Goal: Information Seeking & Learning: Learn about a topic

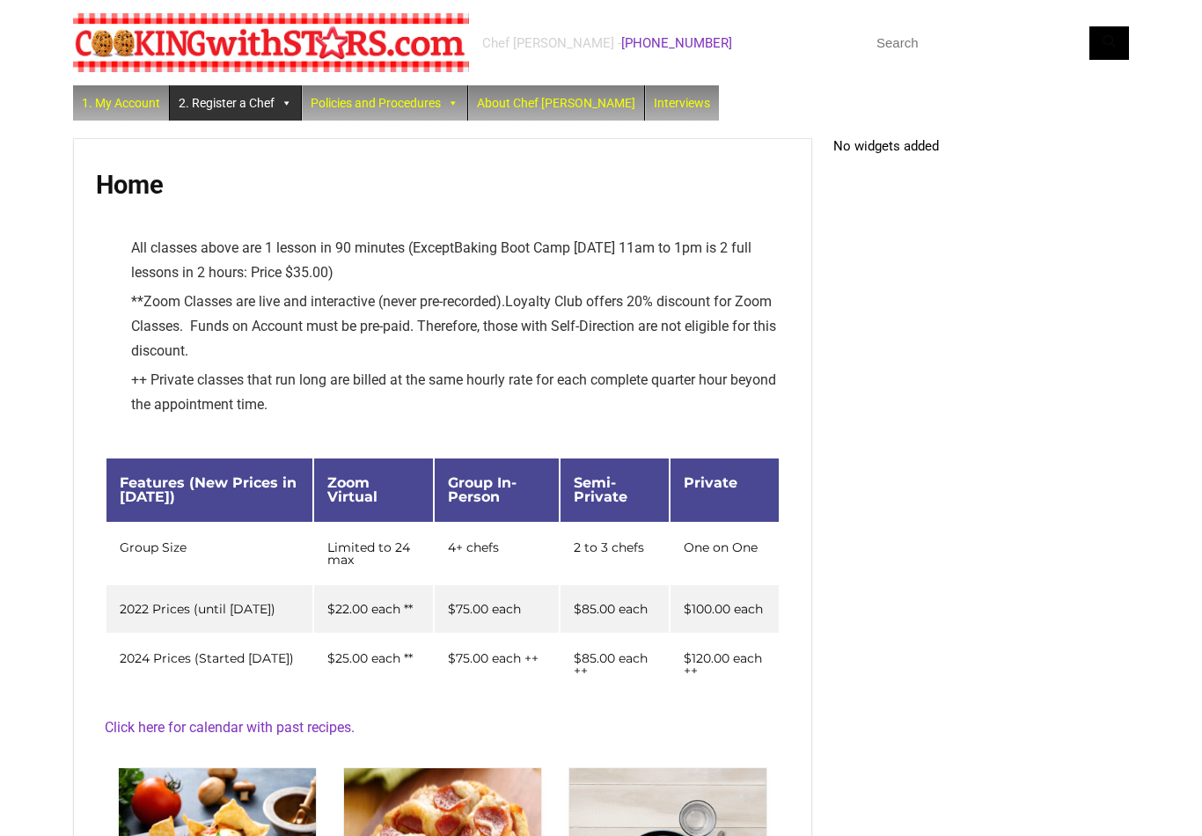
click at [283, 108] on span at bounding box center [286, 102] width 12 height 35
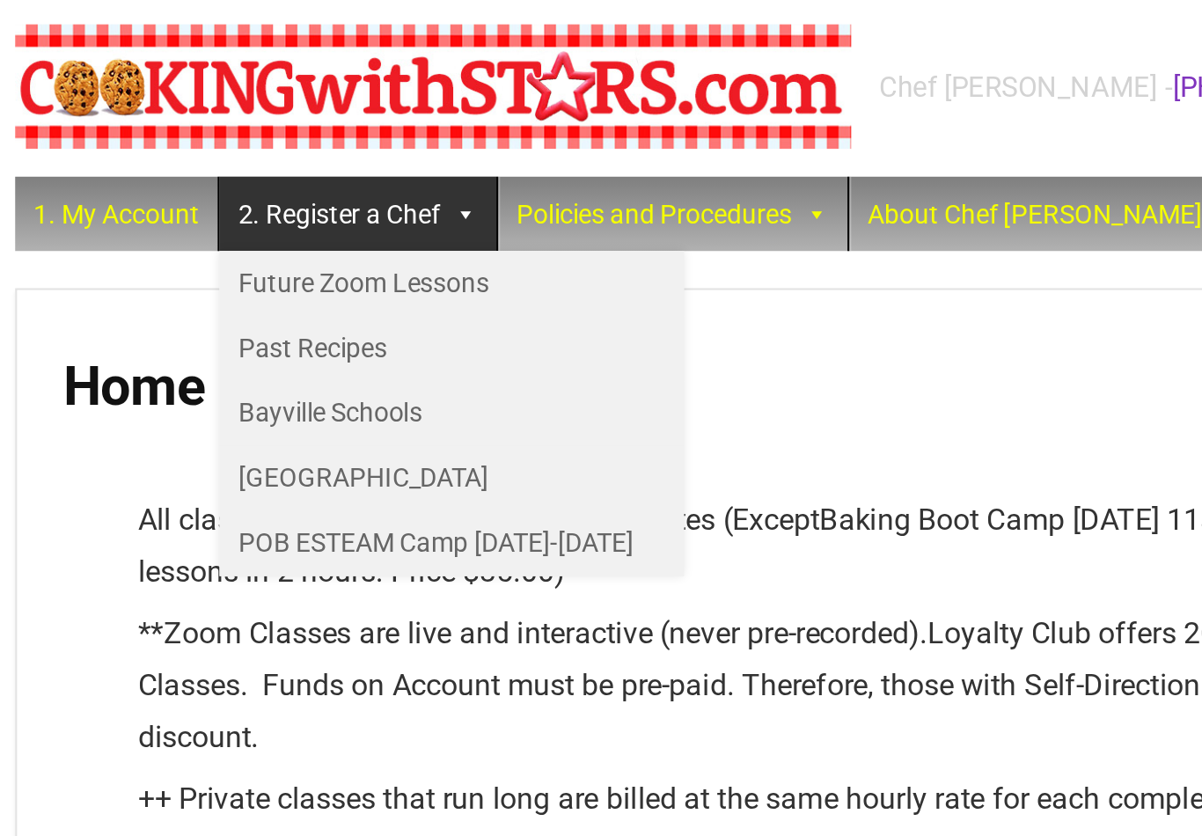
click at [244, 129] on link "Future Zoom Lessons" at bounding box center [280, 136] width 220 height 31
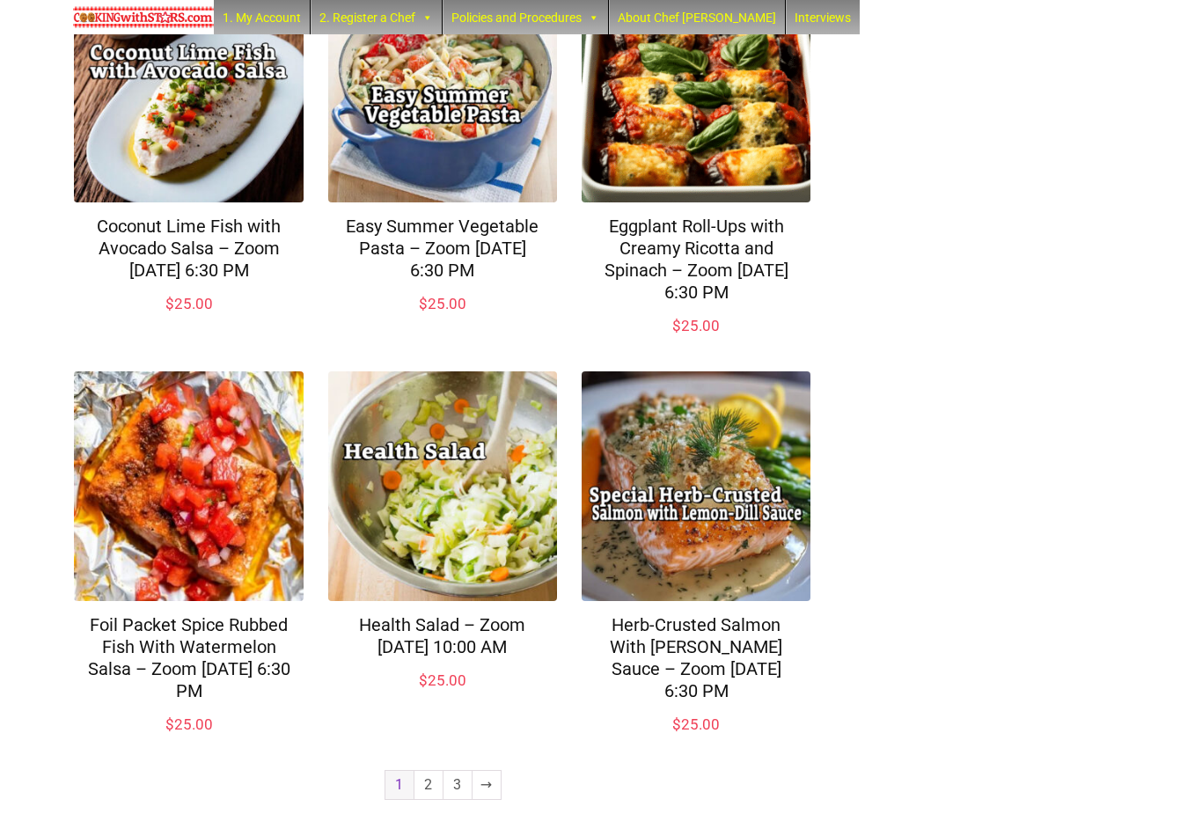
scroll to position [1136, 0]
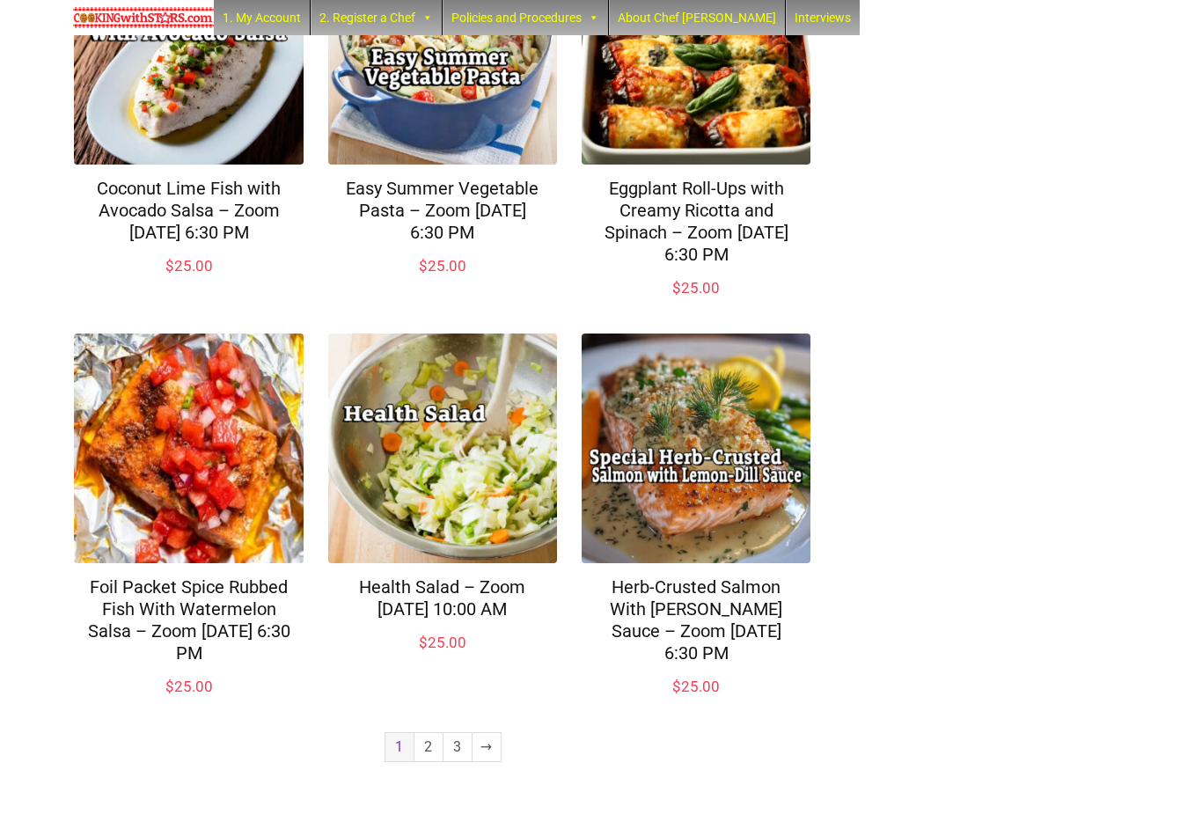
click at [434, 761] on link "2" at bounding box center [428, 747] width 28 height 28
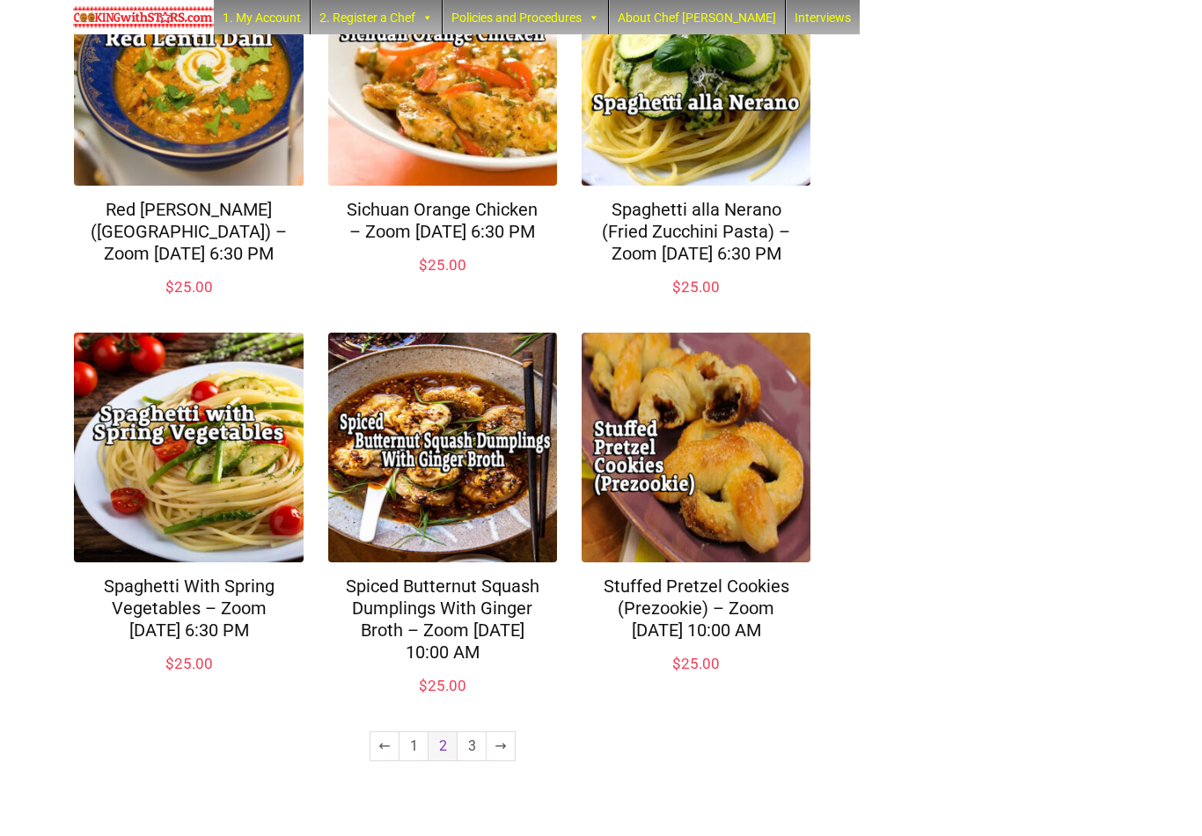
scroll to position [1114, 0]
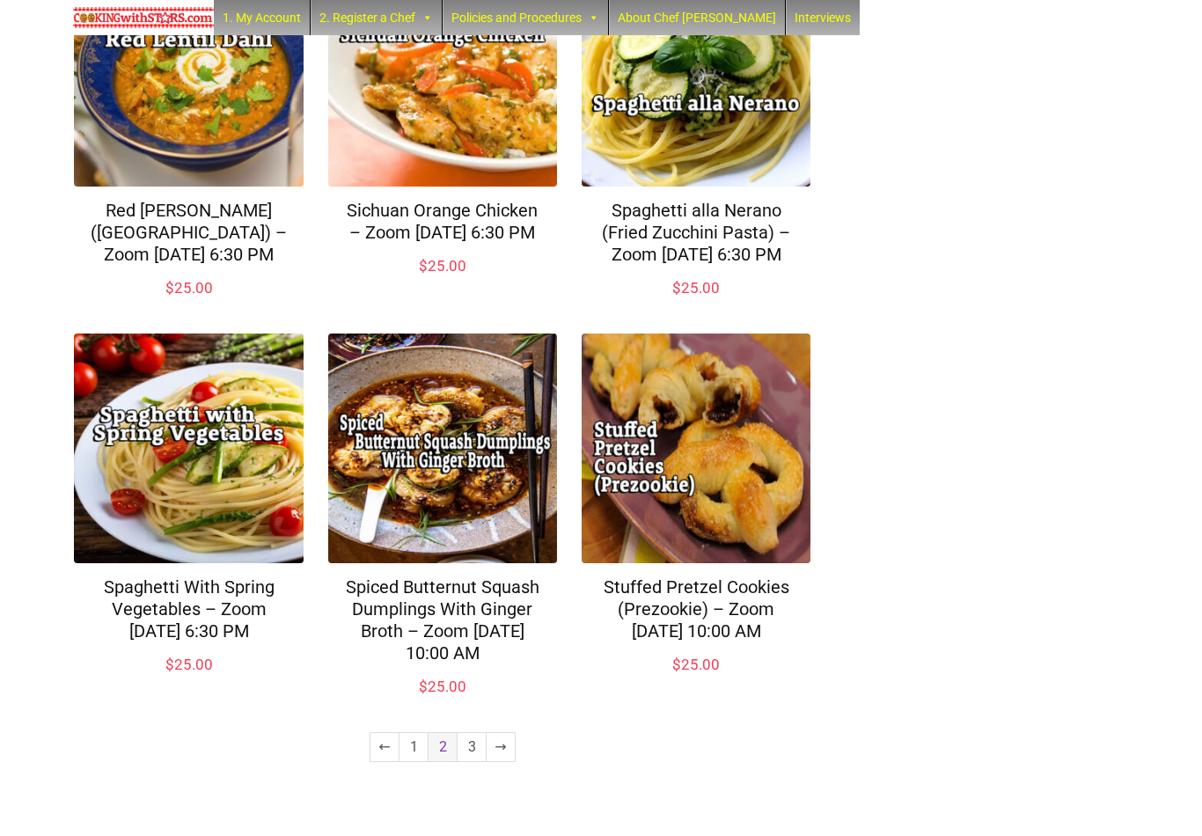
click at [467, 761] on link "3" at bounding box center [471, 747] width 28 height 28
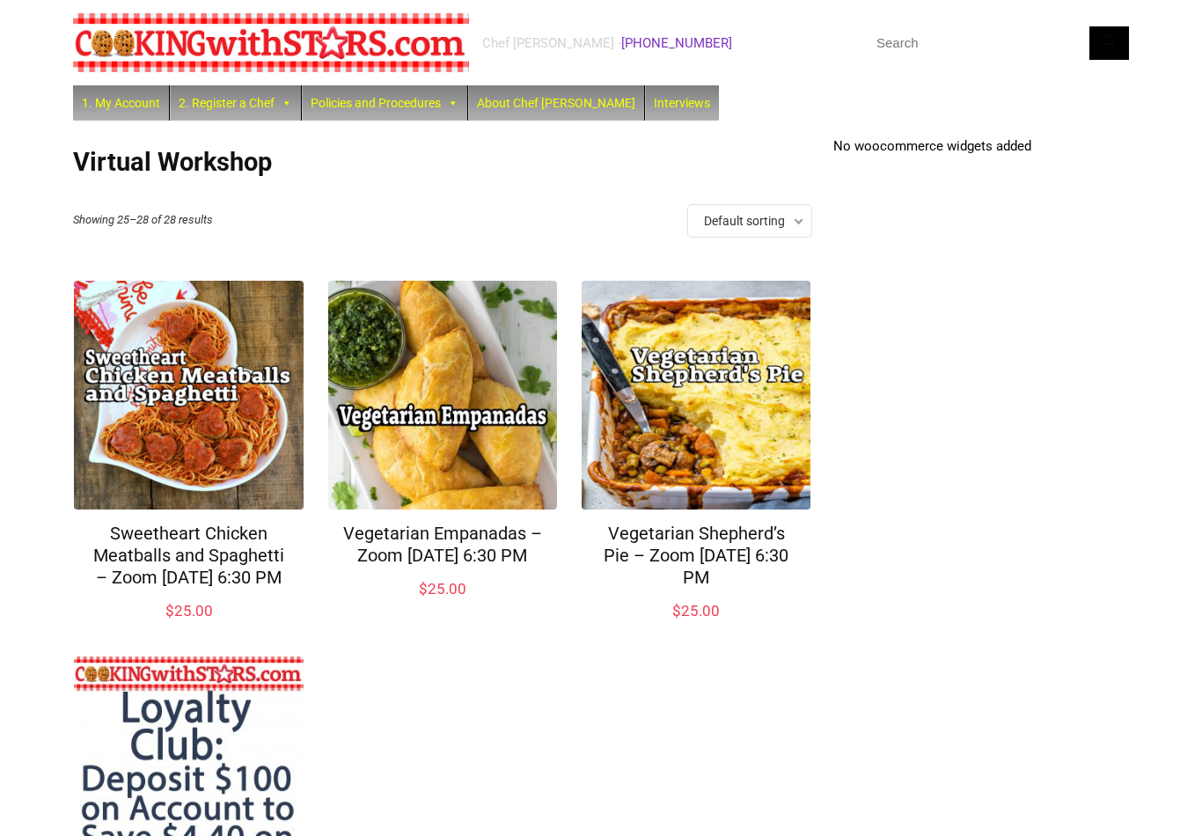
click at [257, 72] on img at bounding box center [271, 42] width 396 height 59
click at [268, 100] on link "2. Register a Chef" at bounding box center [235, 102] width 131 height 35
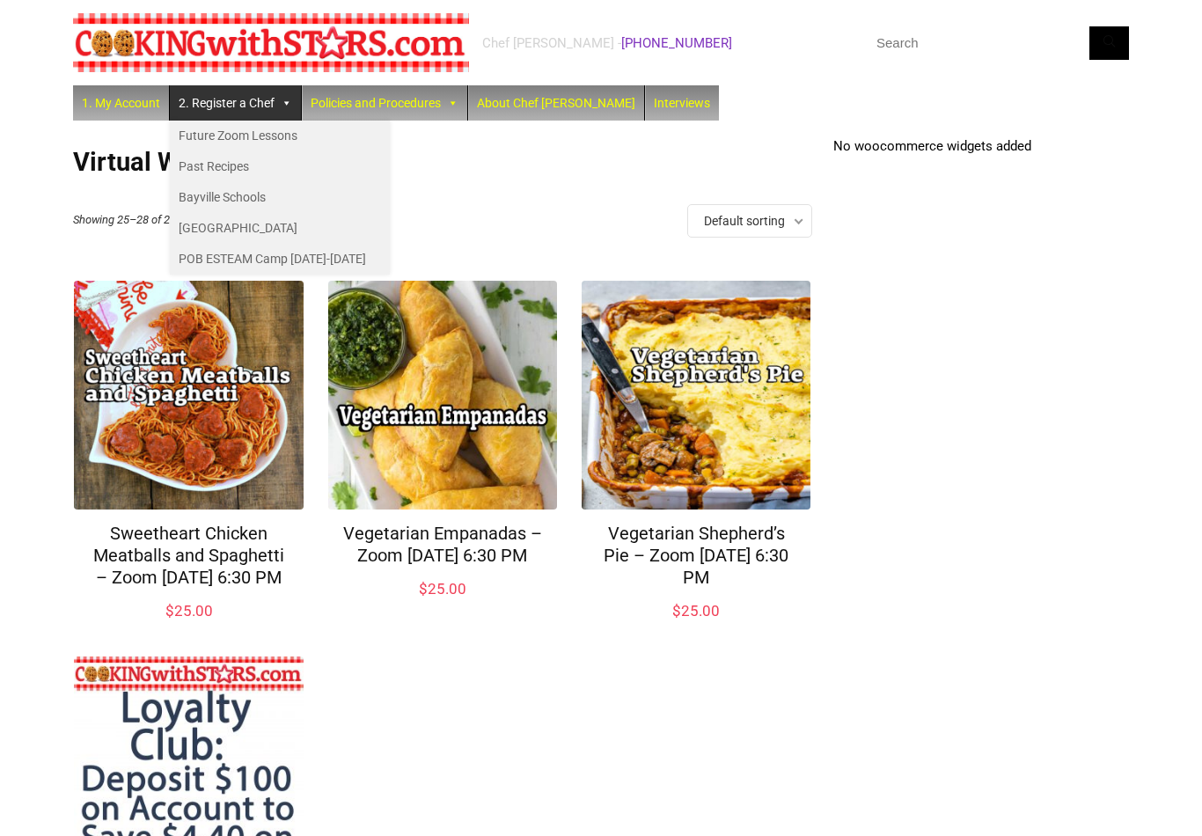
click at [280, 85] on span at bounding box center [286, 102] width 12 height 35
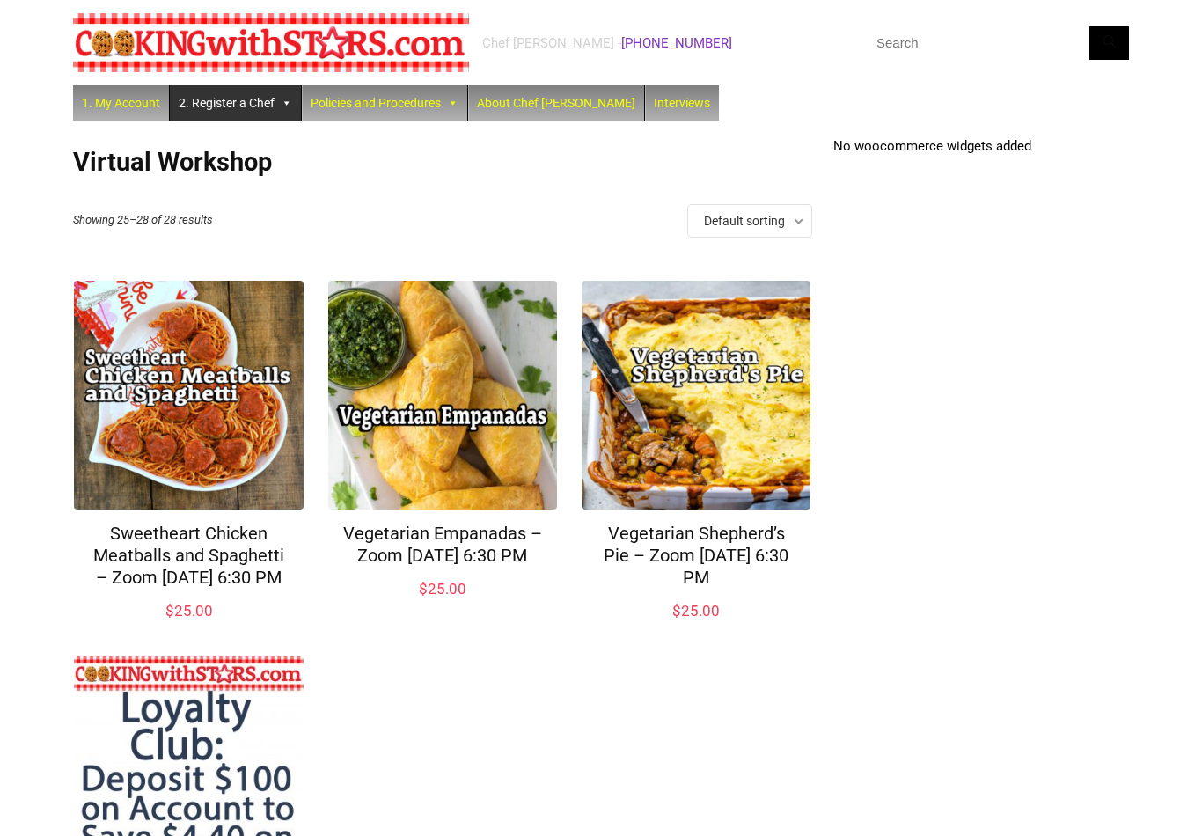
click at [280, 86] on span at bounding box center [286, 102] width 12 height 35
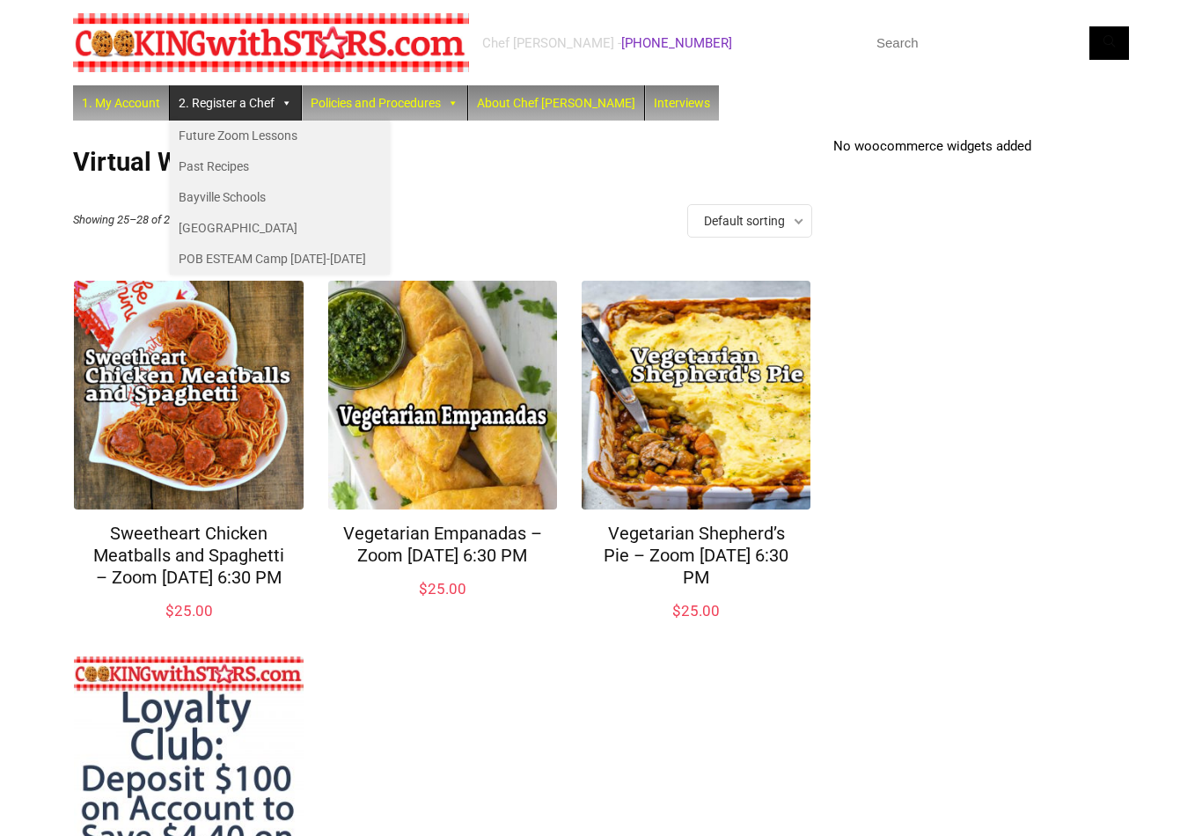
click at [170, 85] on link "2. Register a Chef" at bounding box center [235, 102] width 131 height 35
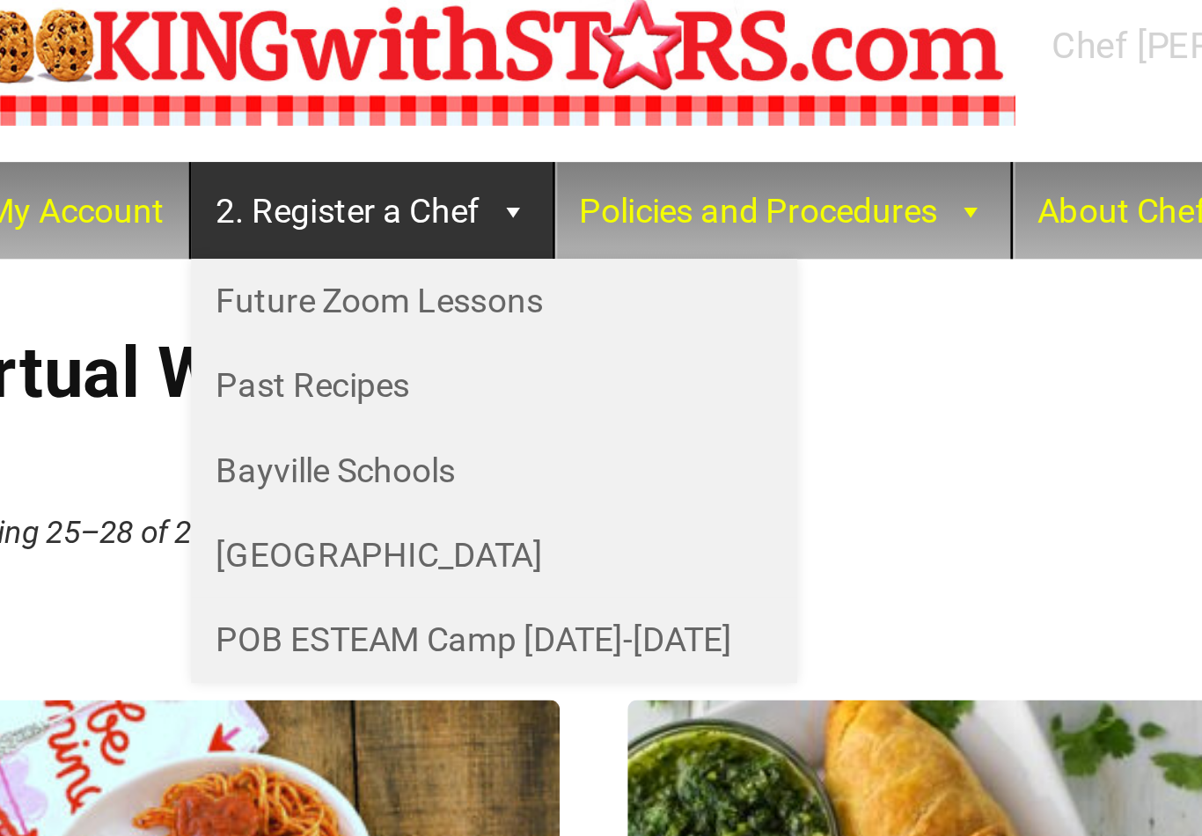
click at [170, 151] on link "Past Recipes" at bounding box center [280, 166] width 220 height 31
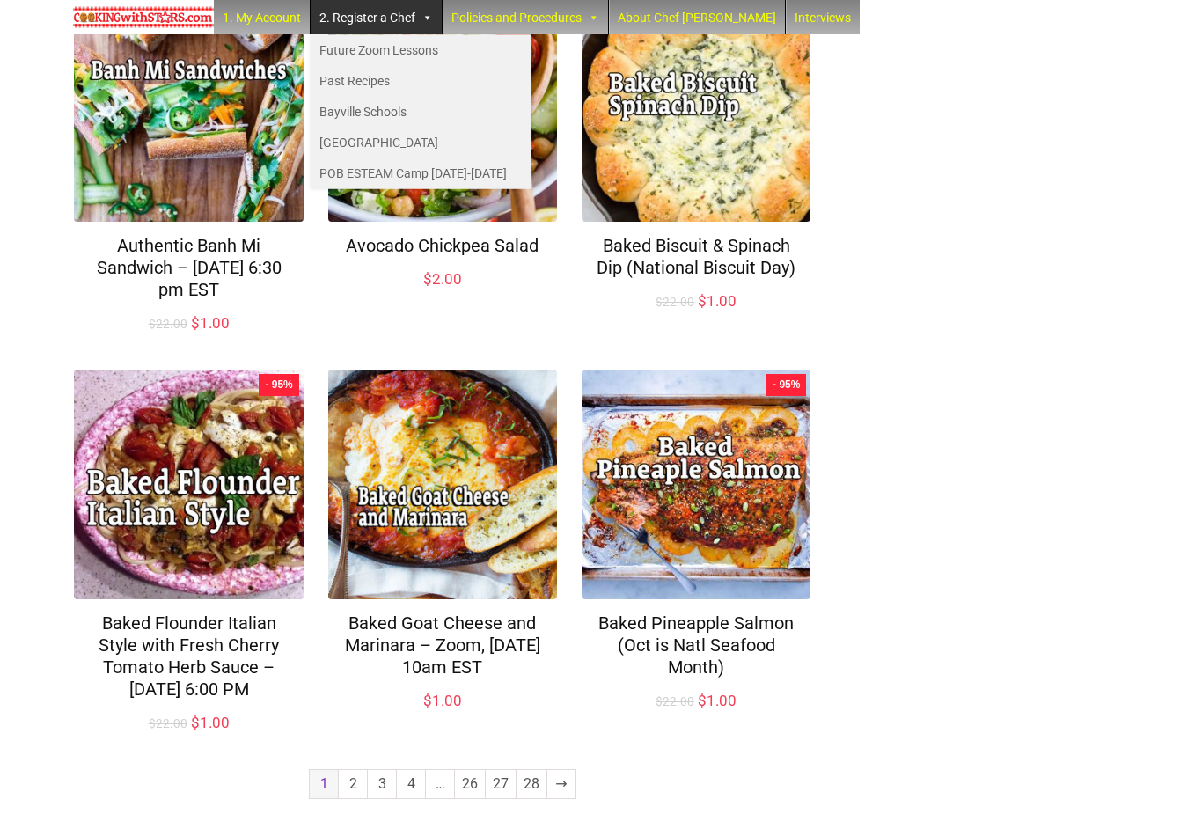
scroll to position [1095, 0]
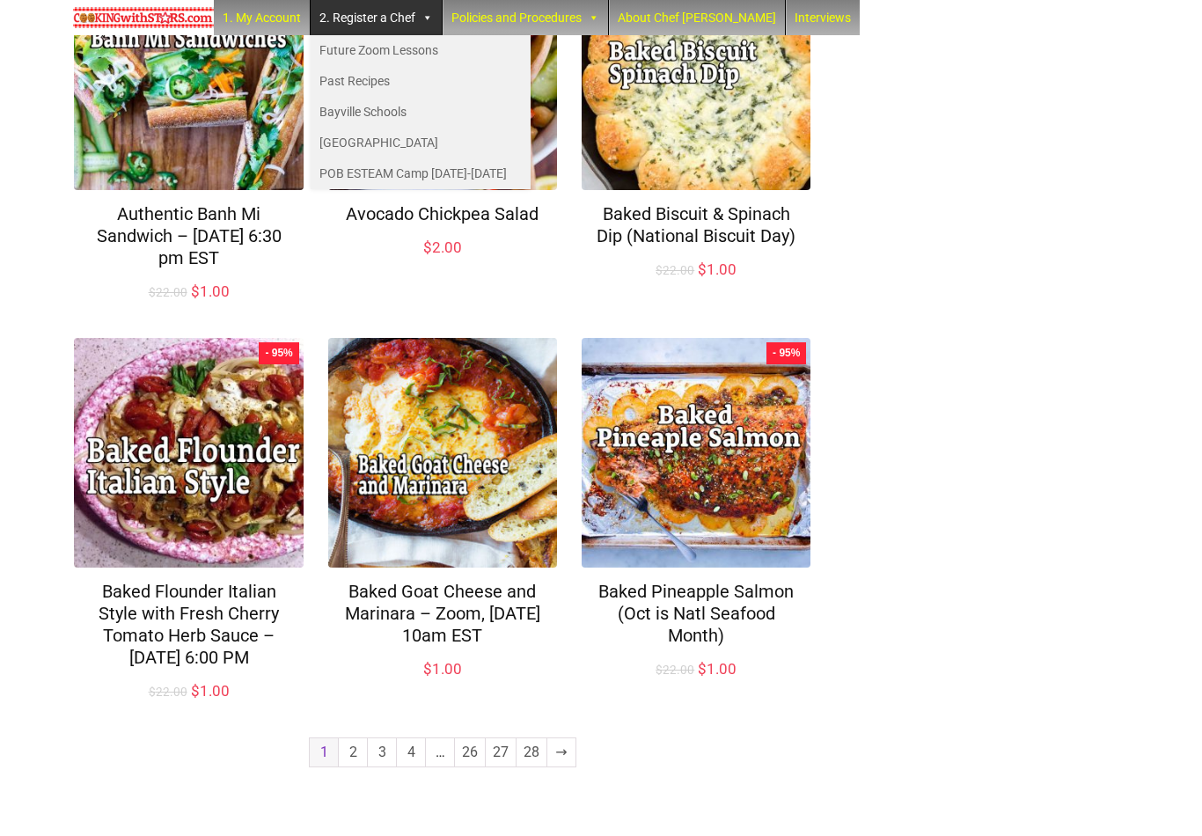
click at [360, 766] on link "2" at bounding box center [353, 752] width 28 height 28
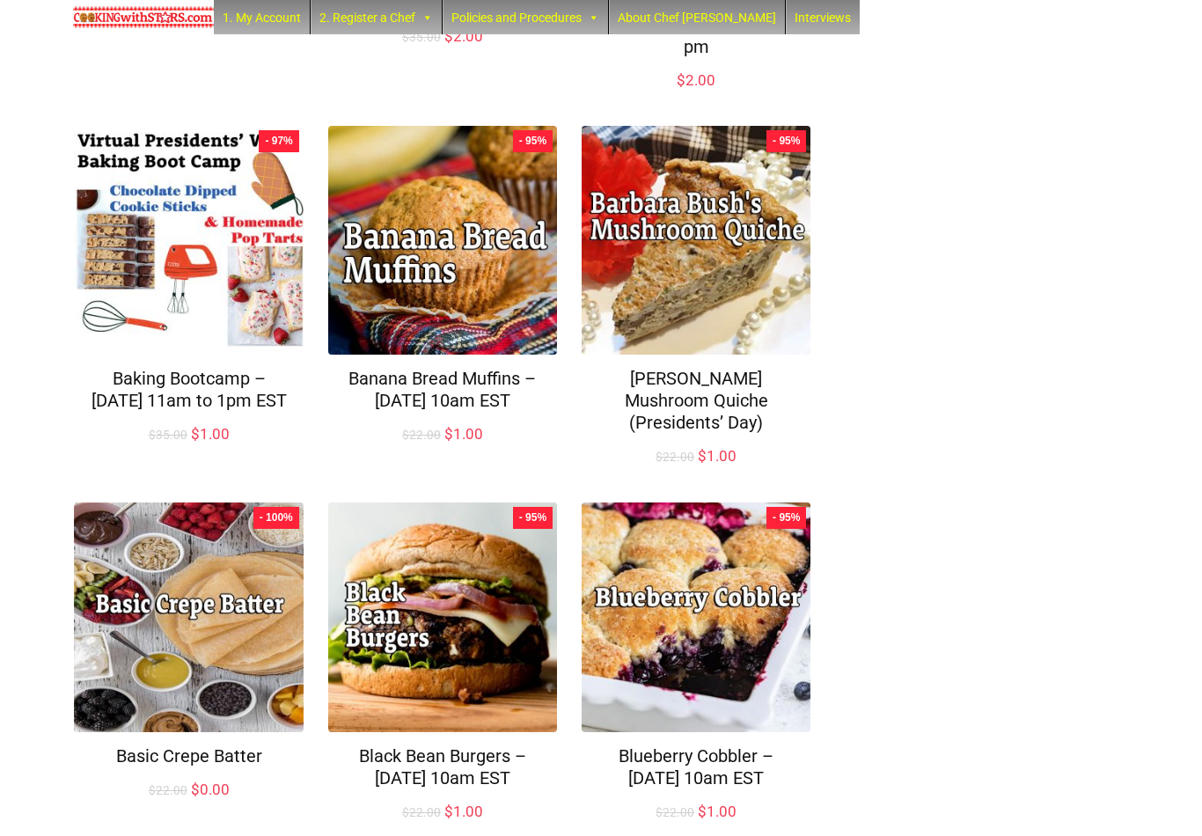
scroll to position [1094, 0]
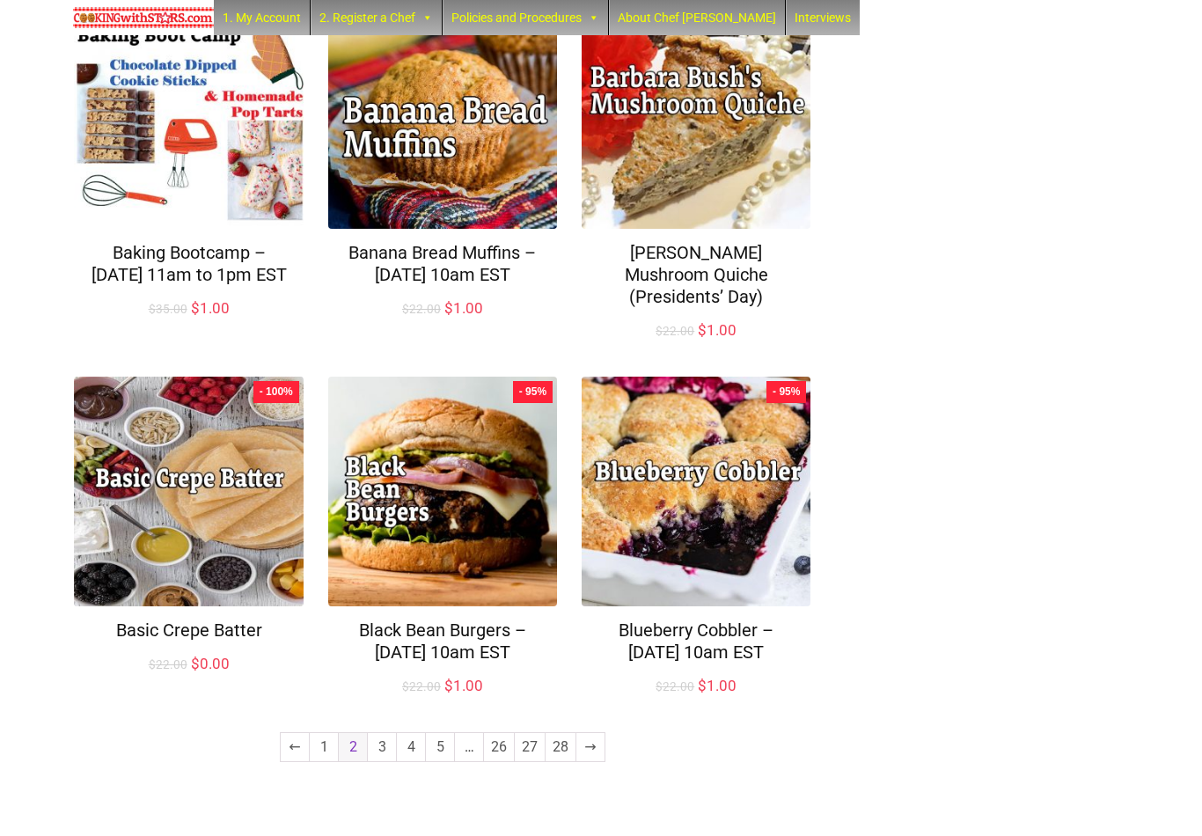
click at [376, 761] on link "3" at bounding box center [382, 747] width 28 height 28
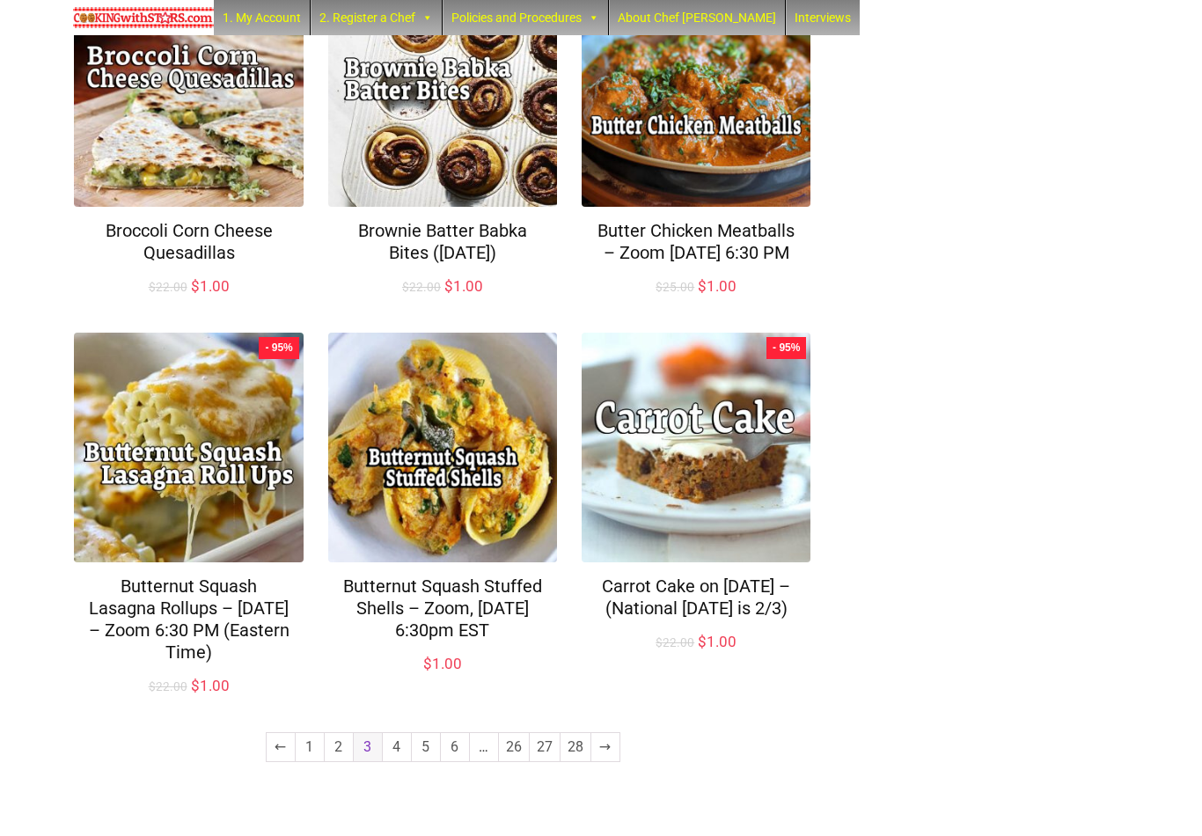
scroll to position [1029, 0]
click at [403, 761] on link "4" at bounding box center [397, 747] width 28 height 28
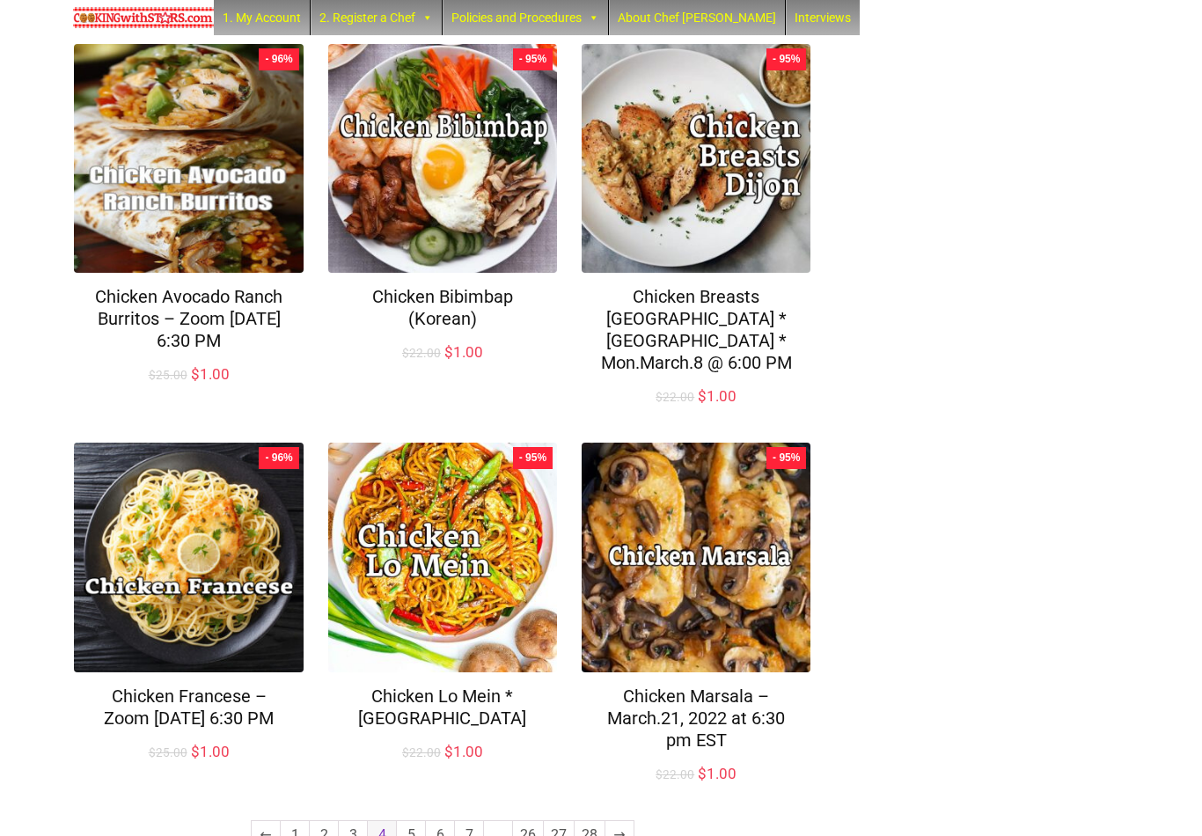
scroll to position [1073, 0]
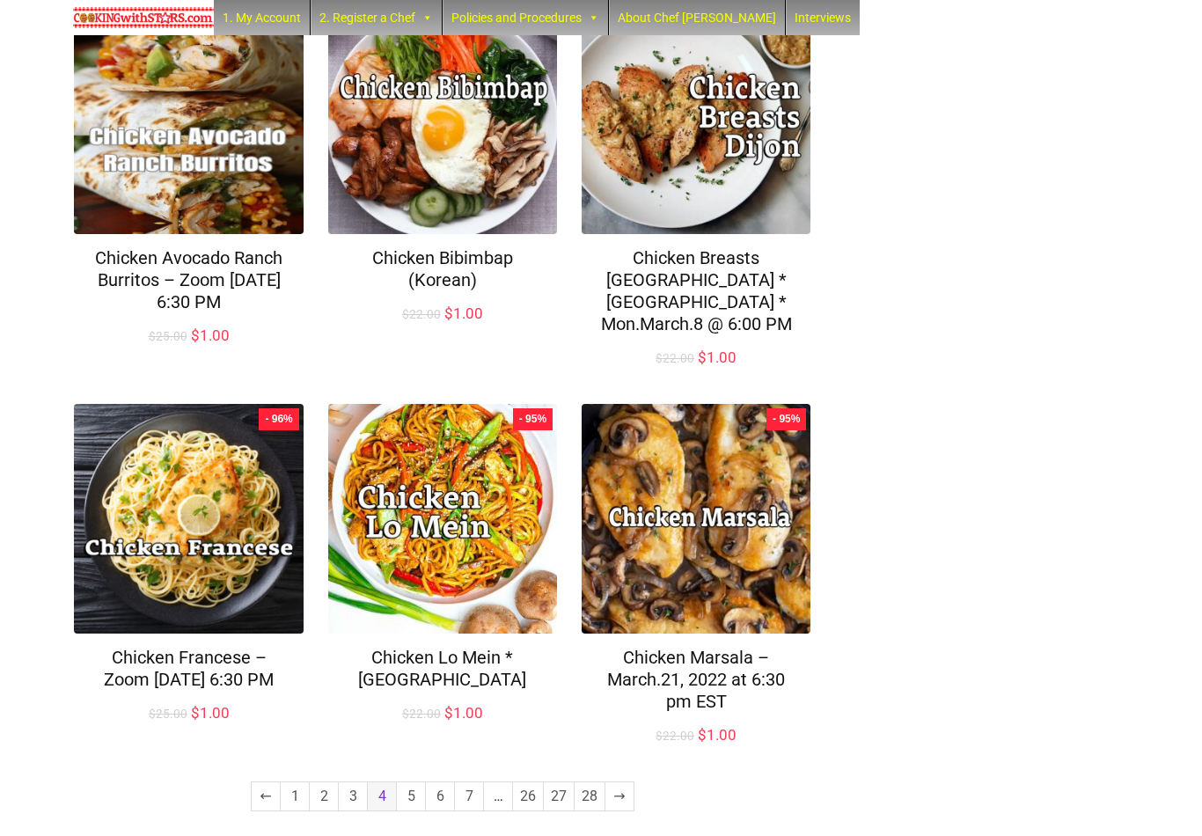
click at [412, 786] on link "5" at bounding box center [411, 796] width 28 height 28
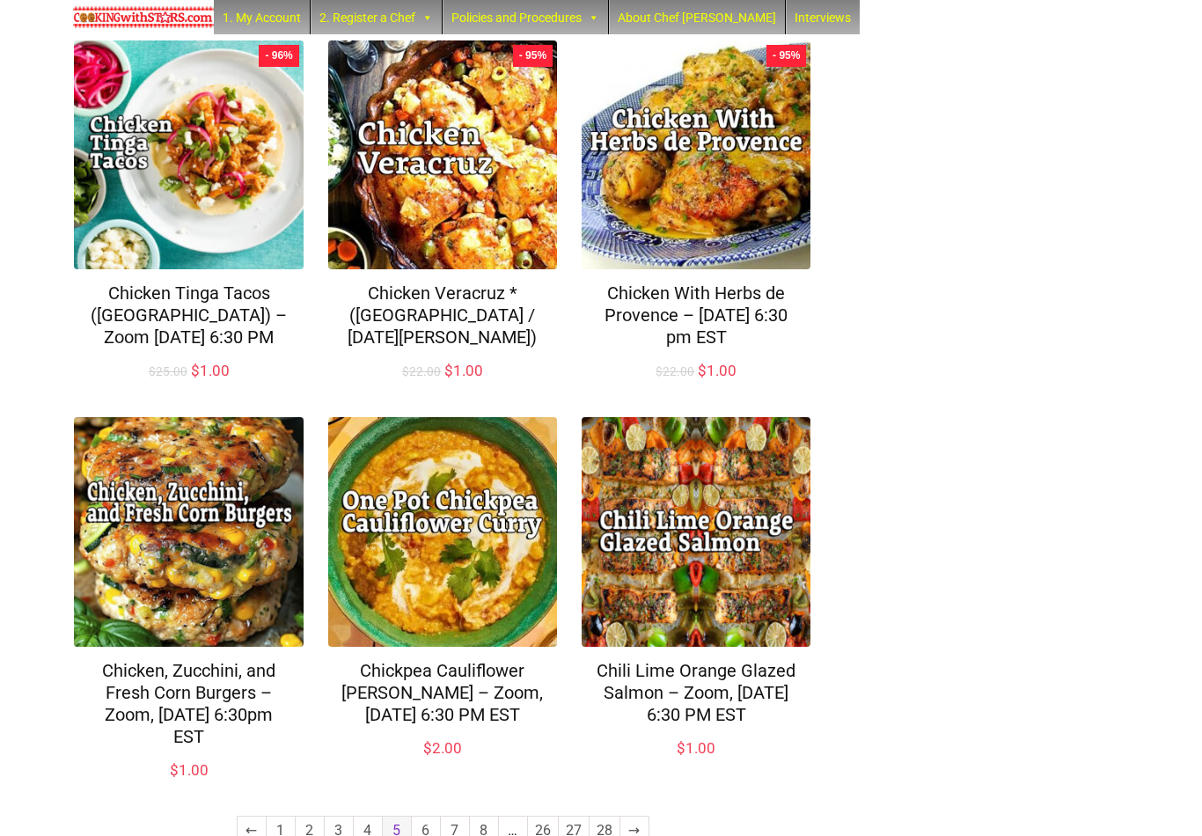
scroll to position [1094, 0]
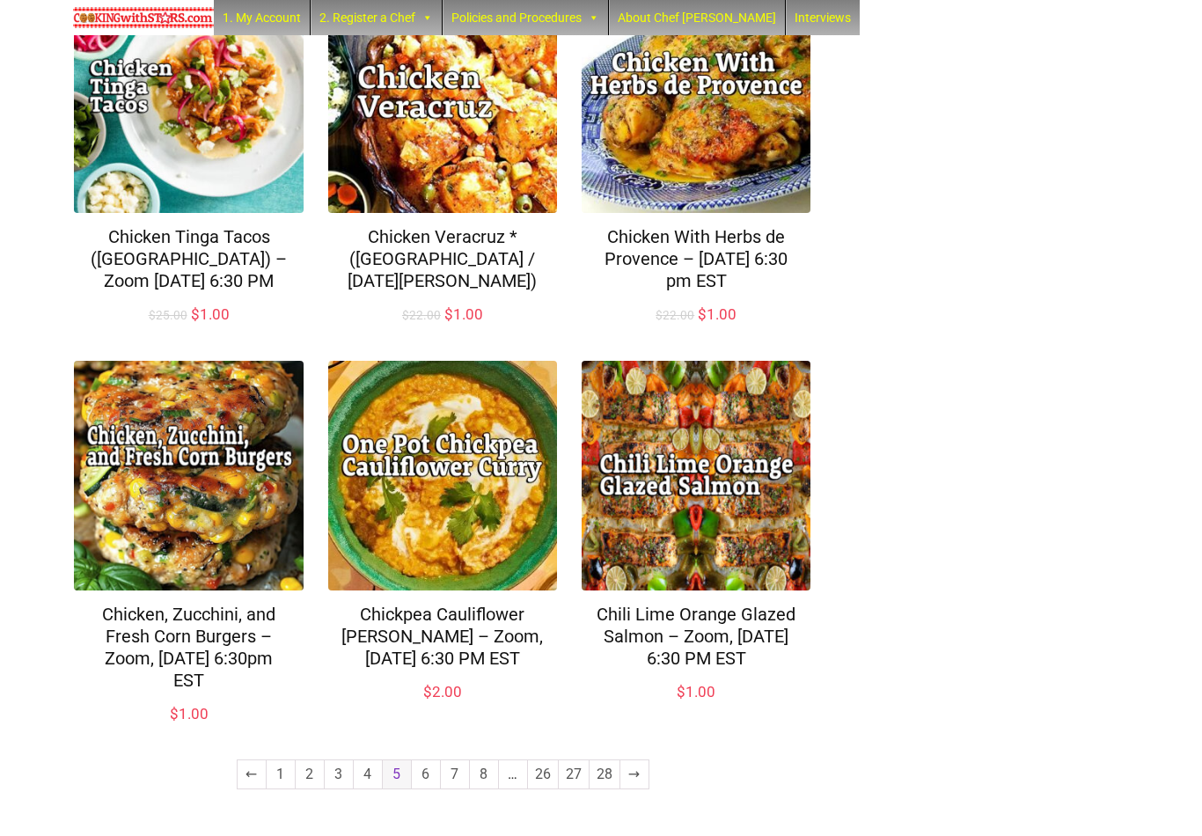
click at [428, 781] on link "6" at bounding box center [426, 774] width 28 height 28
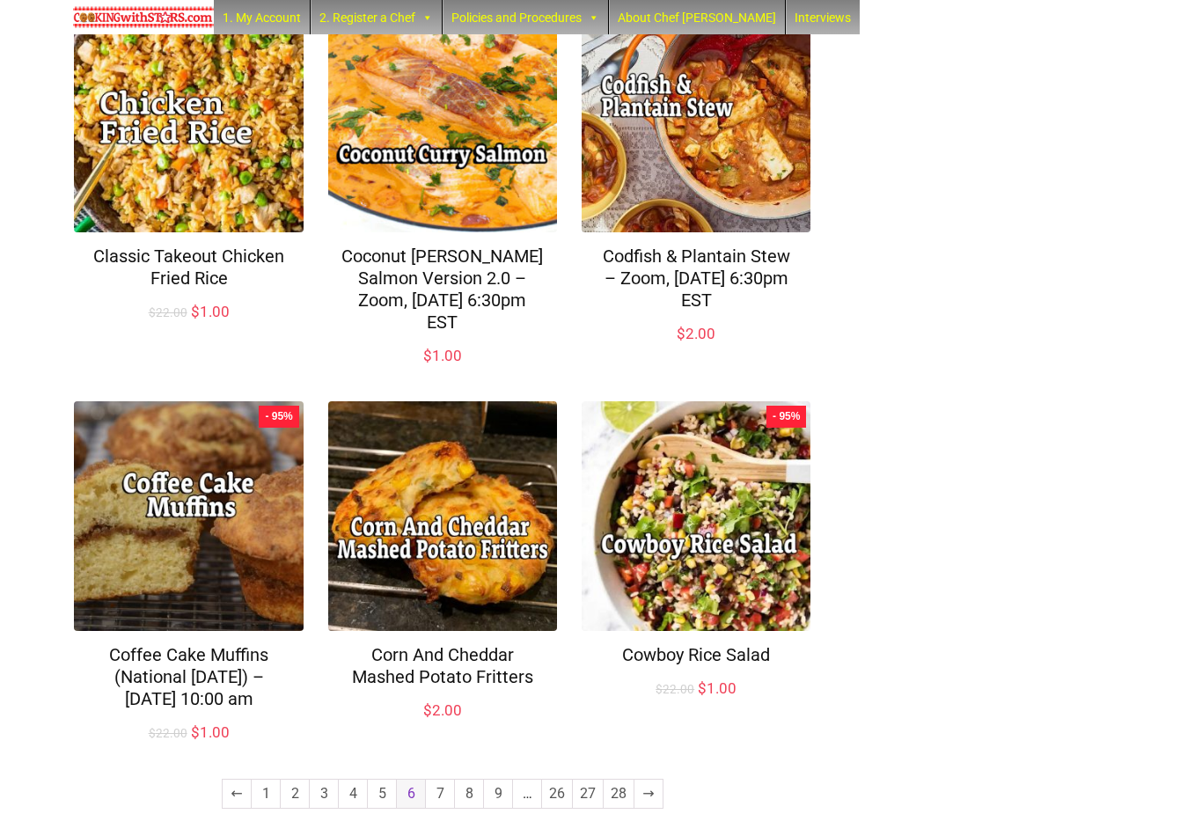
scroll to position [1072, 0]
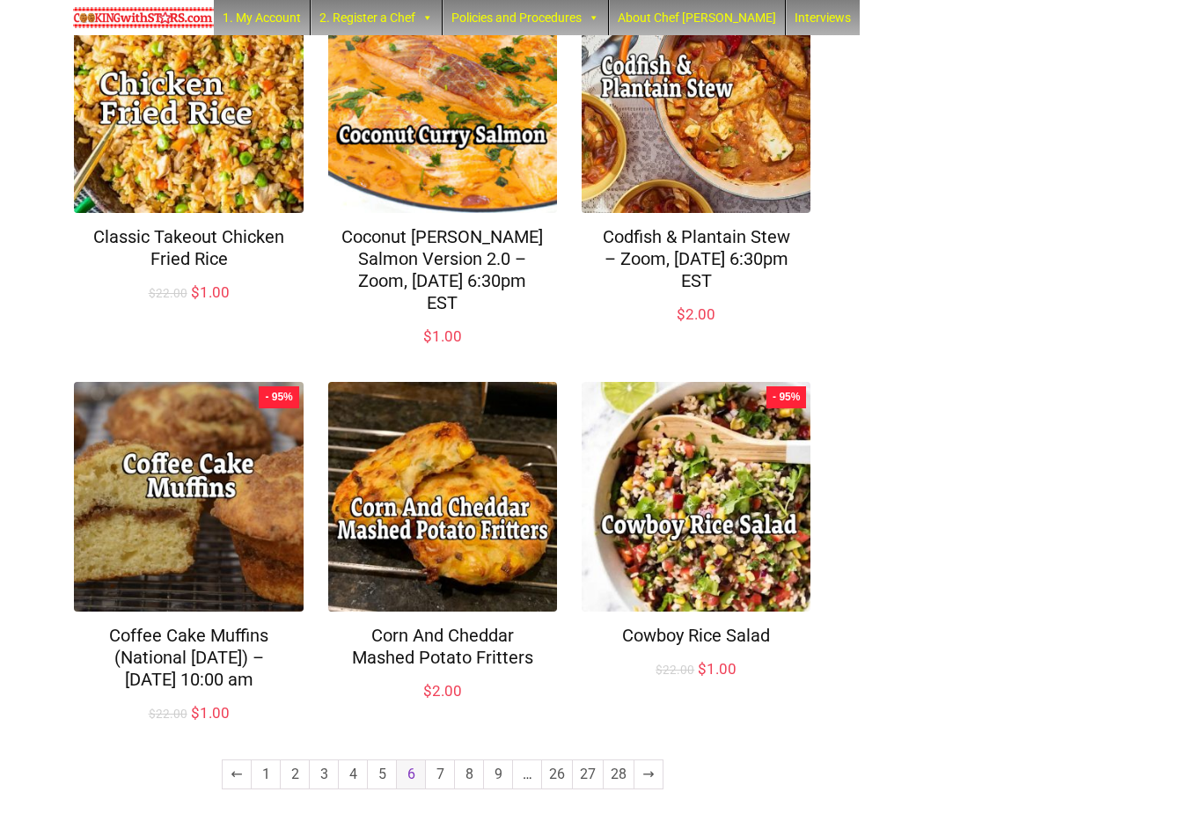
click at [447, 782] on link "7" at bounding box center [440, 774] width 28 height 28
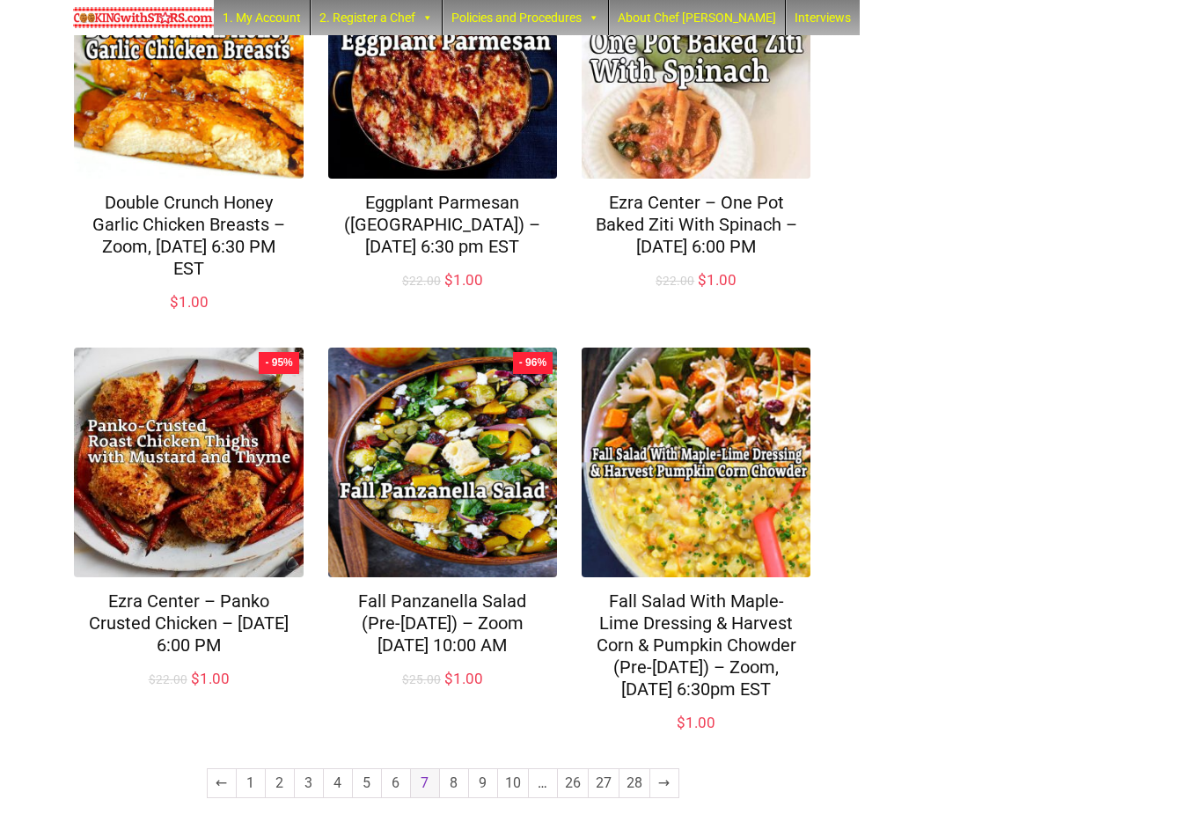
scroll to position [1115, 0]
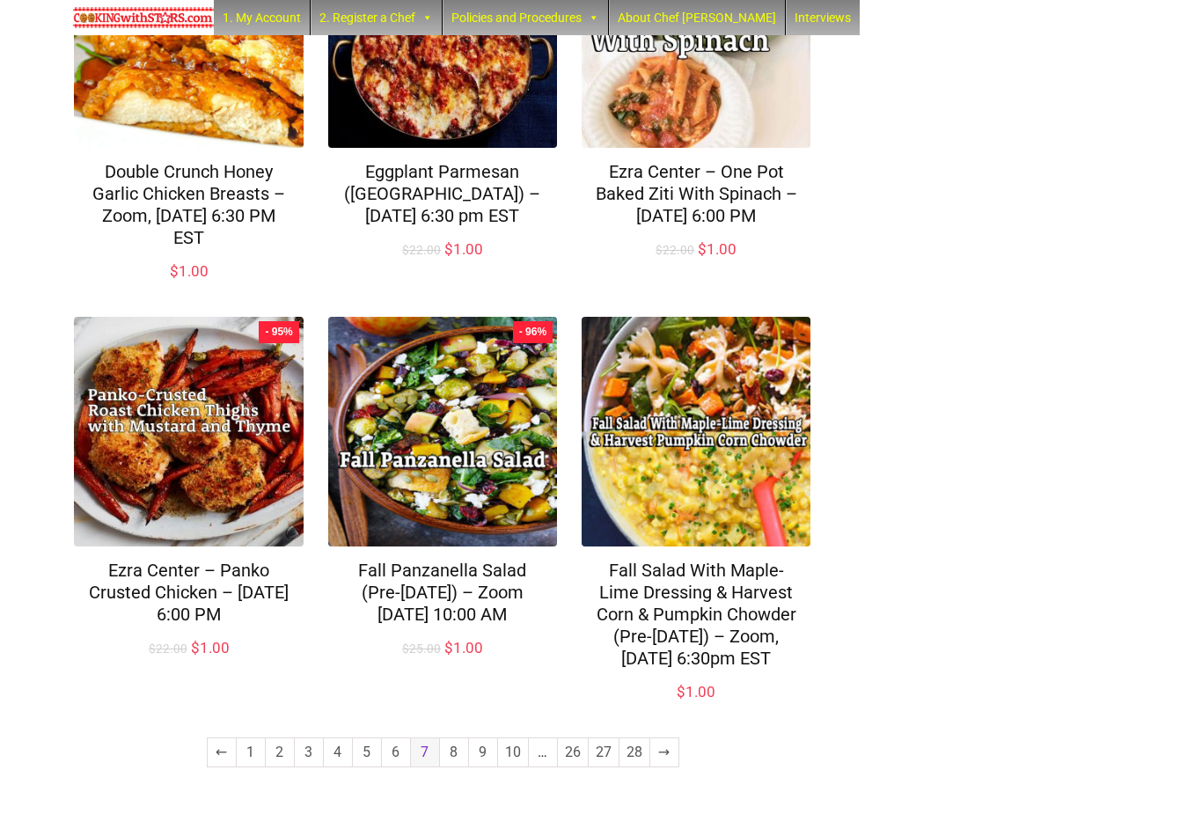
click at [462, 766] on link "8" at bounding box center [454, 752] width 28 height 28
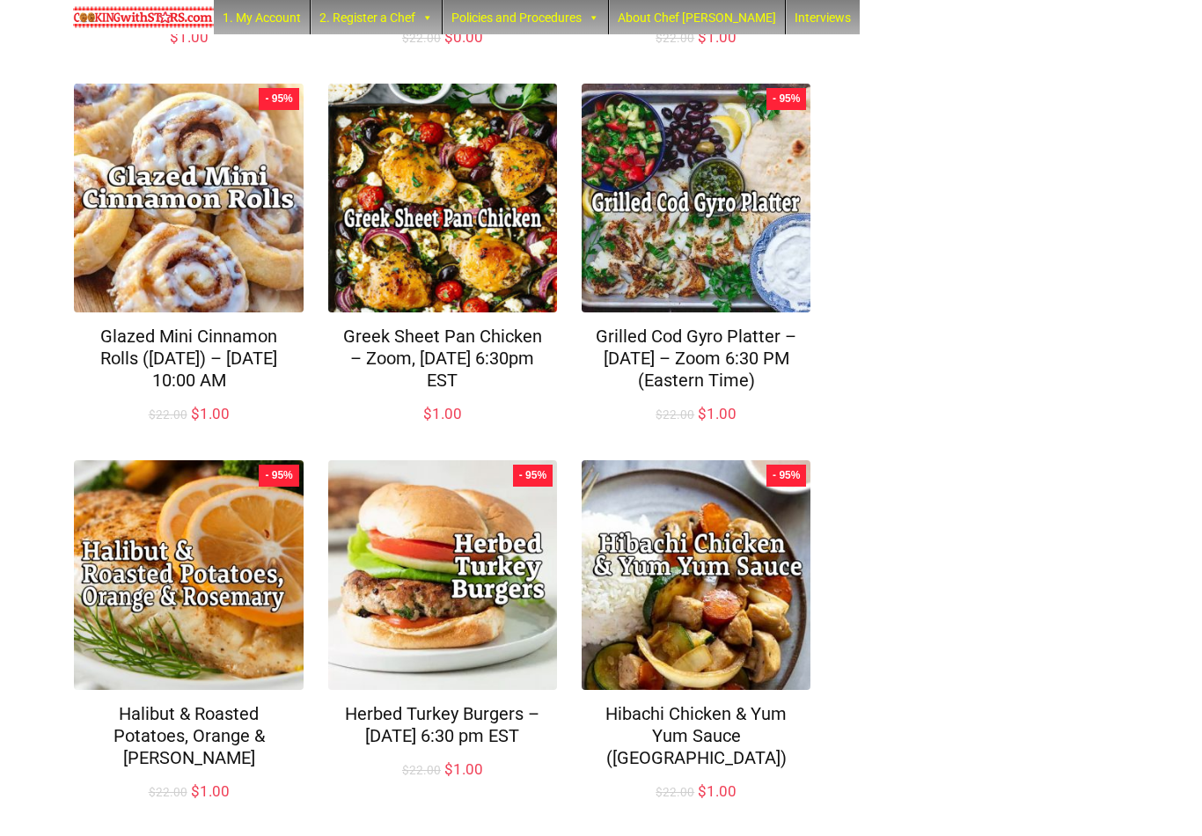
scroll to position [1093, 0]
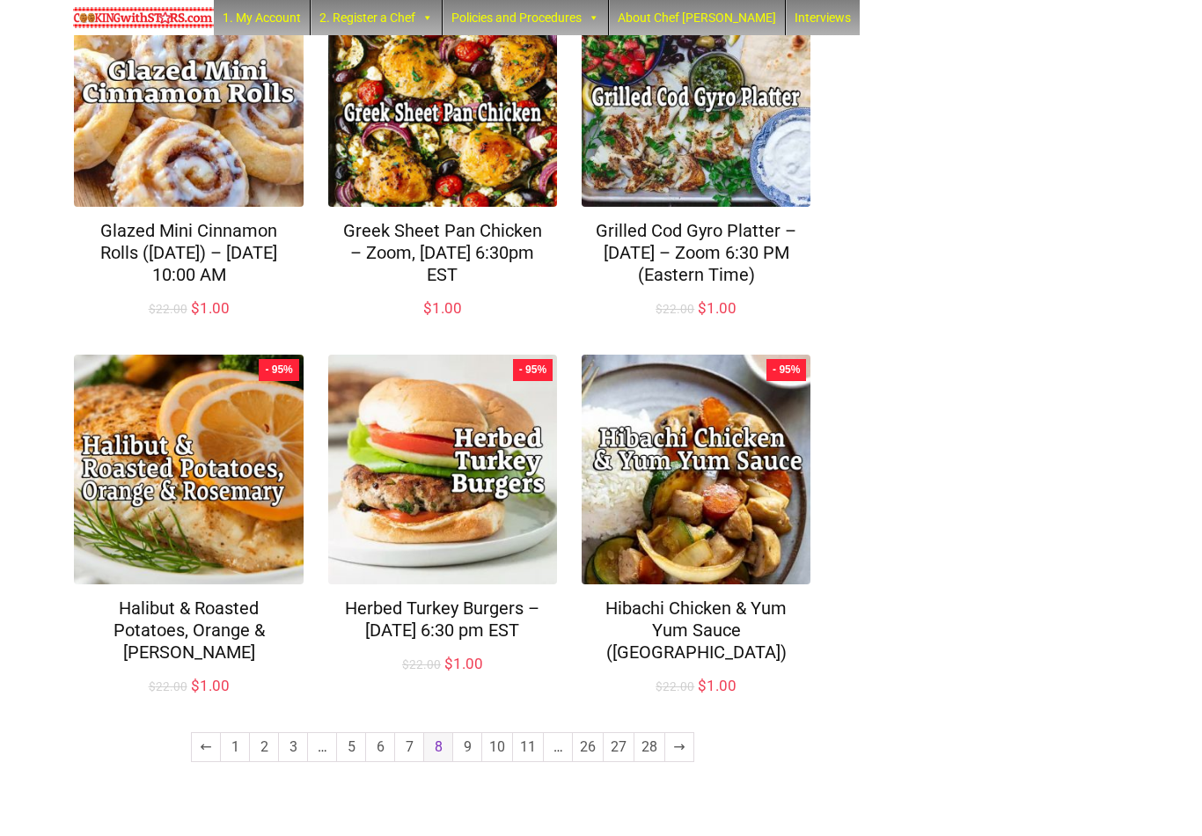
click at [470, 761] on link "9" at bounding box center [467, 747] width 28 height 28
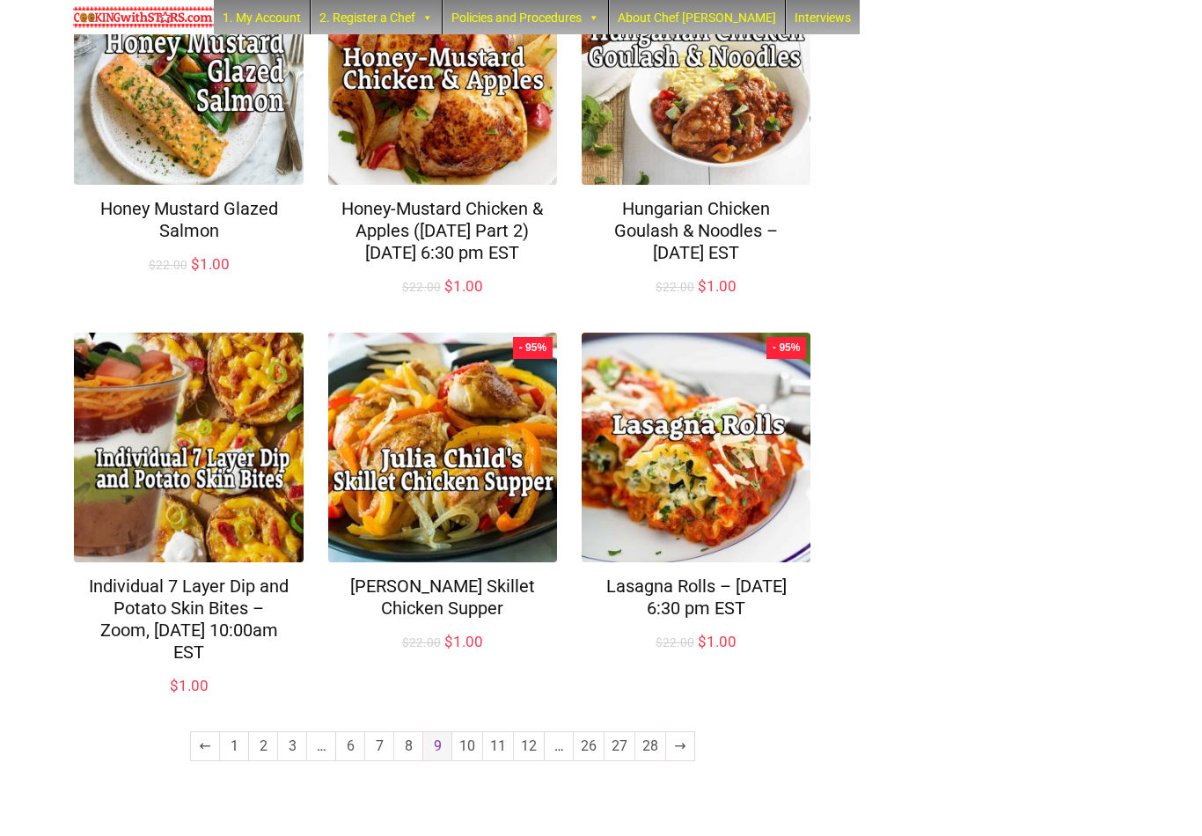
scroll to position [1116, 0]
click at [472, 761] on link "10" at bounding box center [467, 747] width 30 height 28
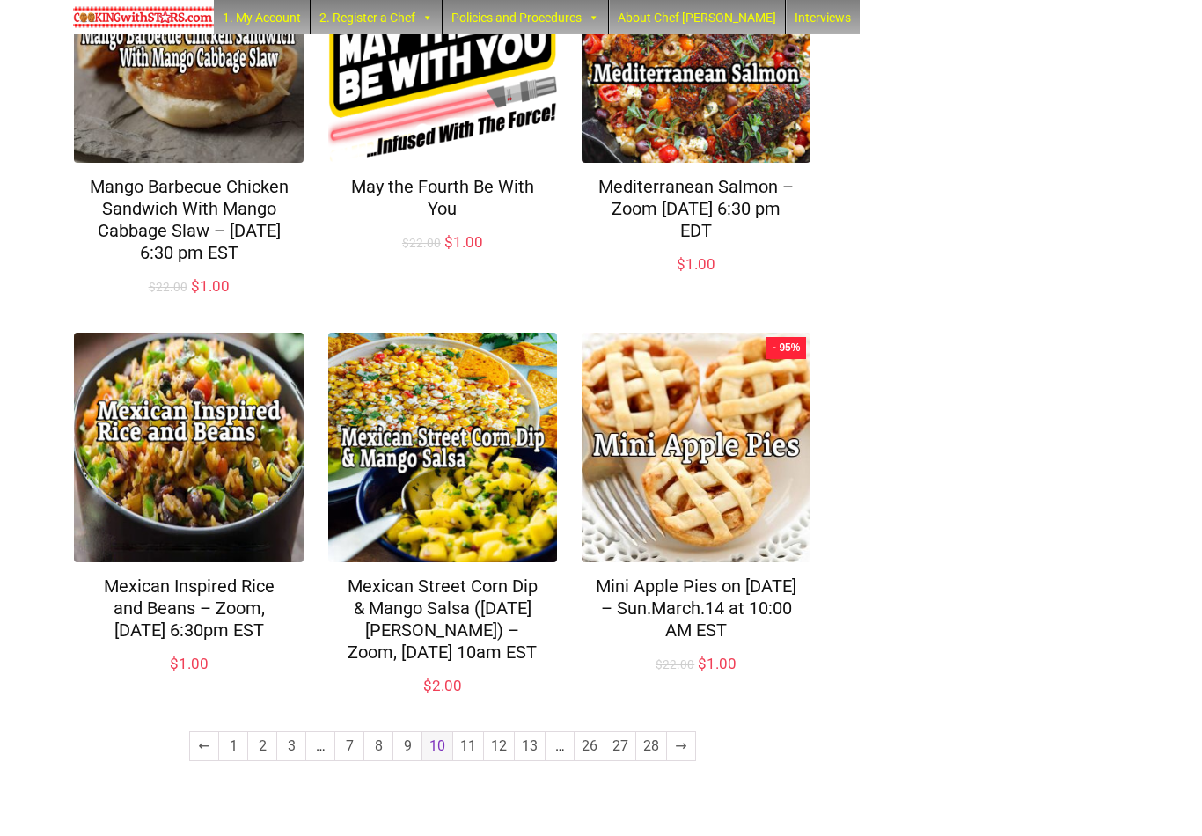
scroll to position [1138, 0]
click at [470, 761] on link "11" at bounding box center [468, 747] width 30 height 28
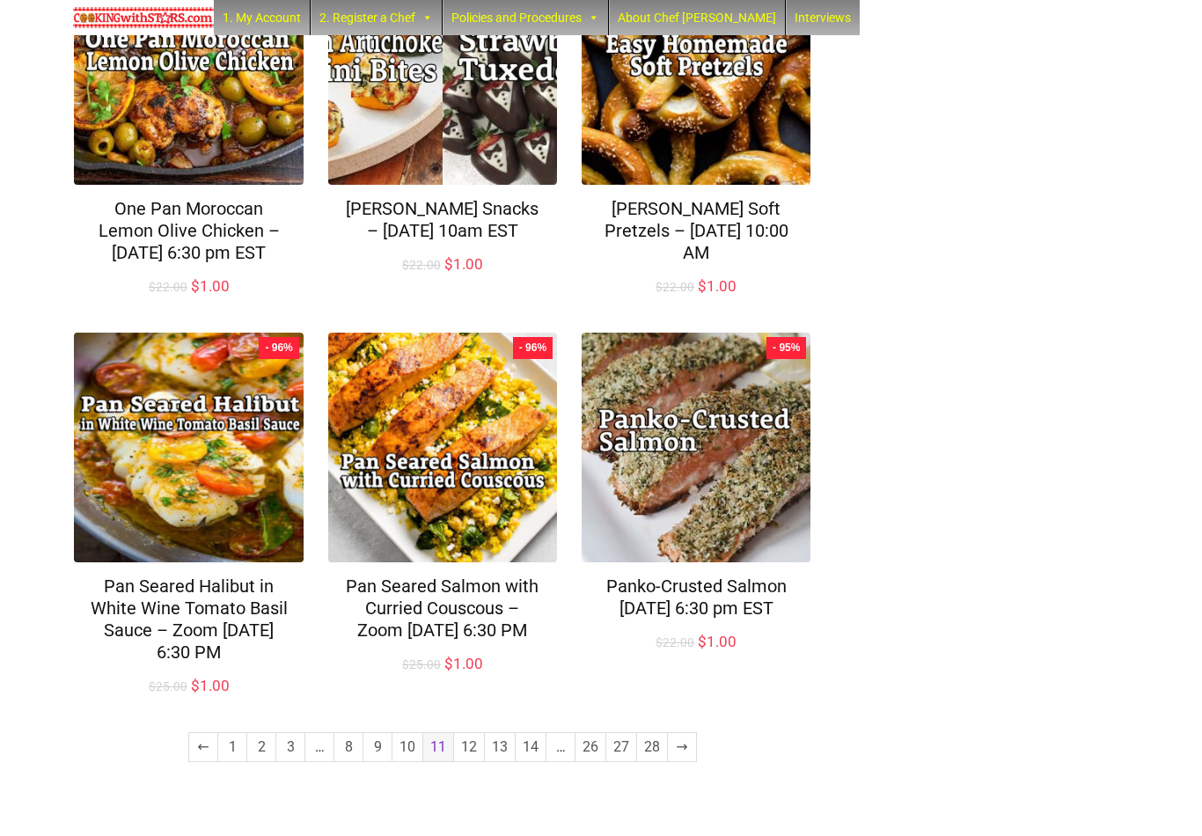
scroll to position [1117, 0]
click at [471, 761] on link "12" at bounding box center [469, 747] width 30 height 28
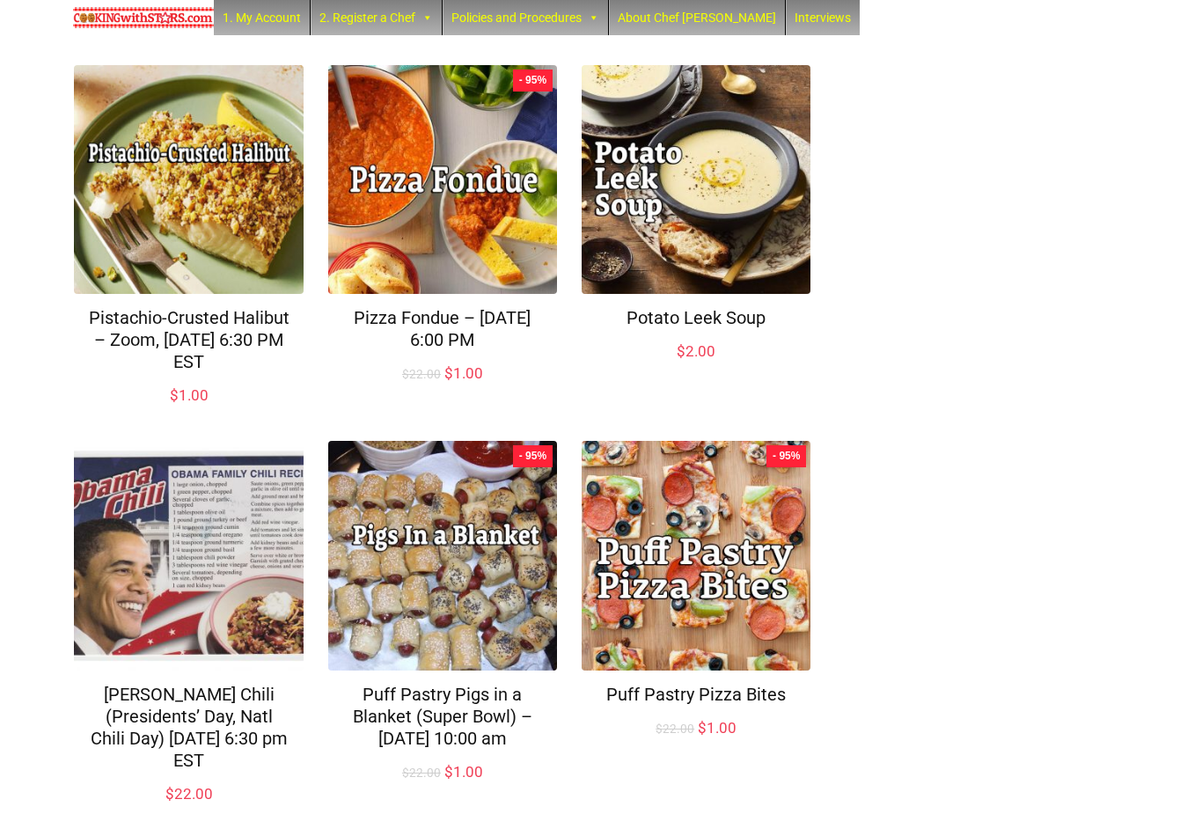
scroll to position [1072, 0]
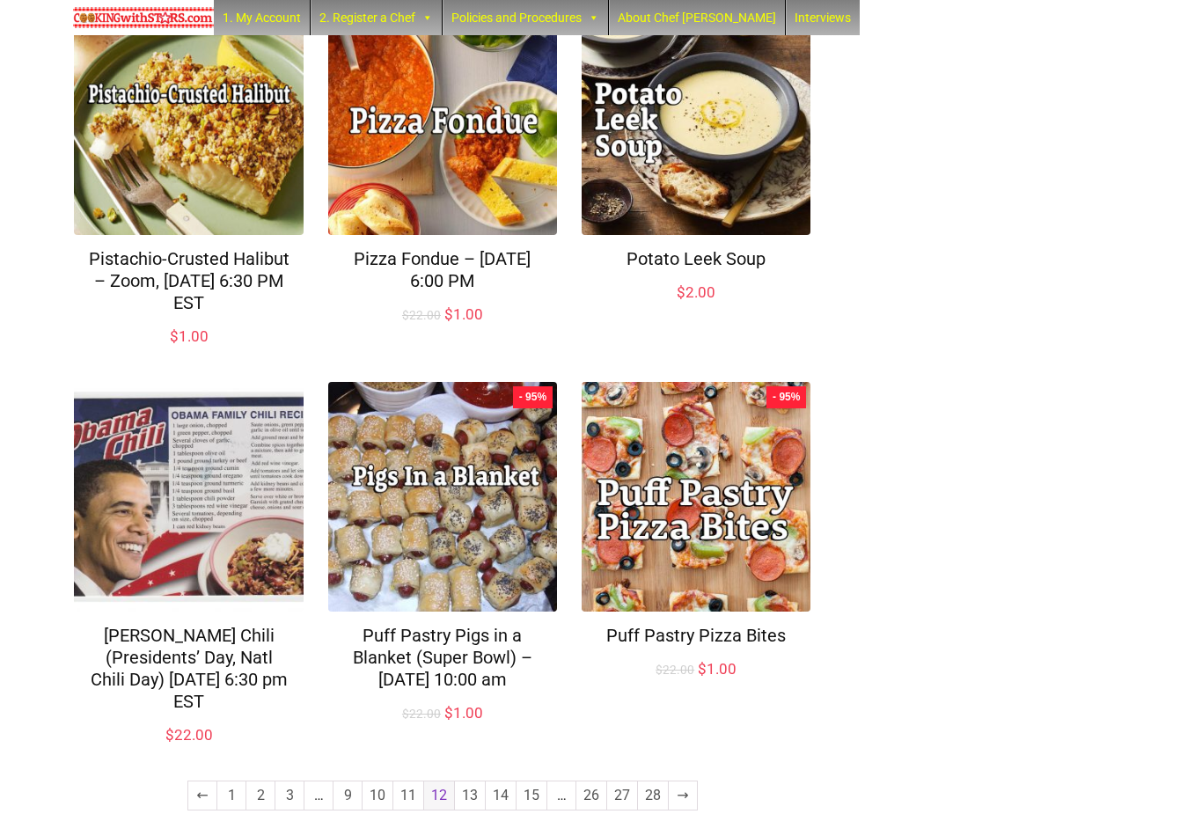
click at [464, 786] on link "13" at bounding box center [470, 795] width 30 height 28
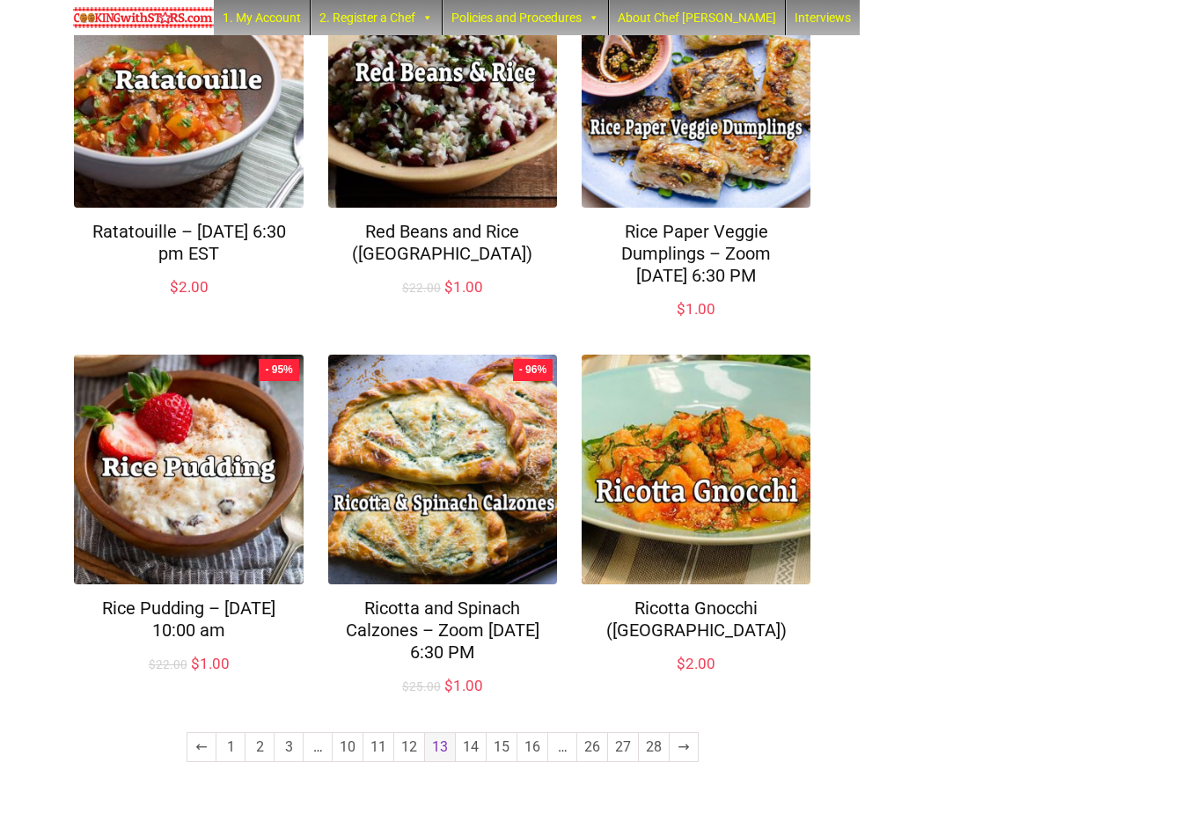
scroll to position [1094, 0]
click at [472, 761] on link "14" at bounding box center [471, 747] width 30 height 28
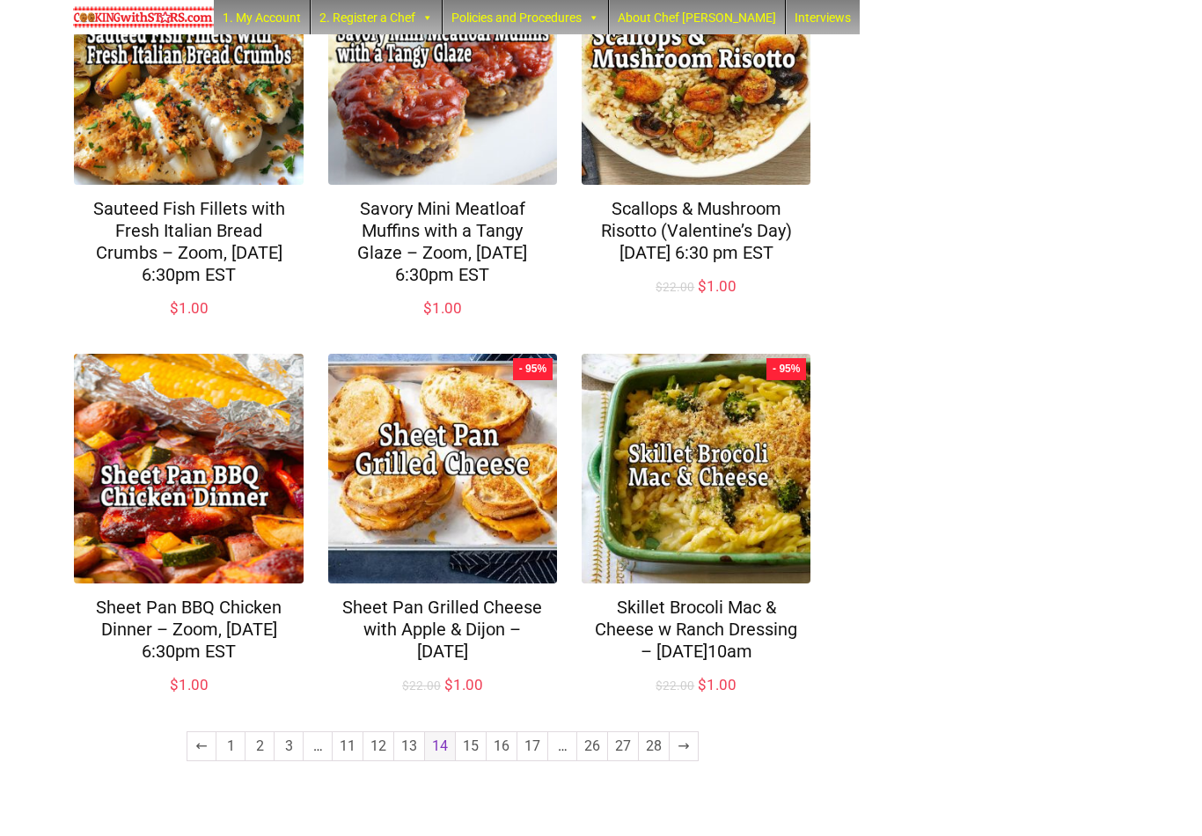
scroll to position [1137, 0]
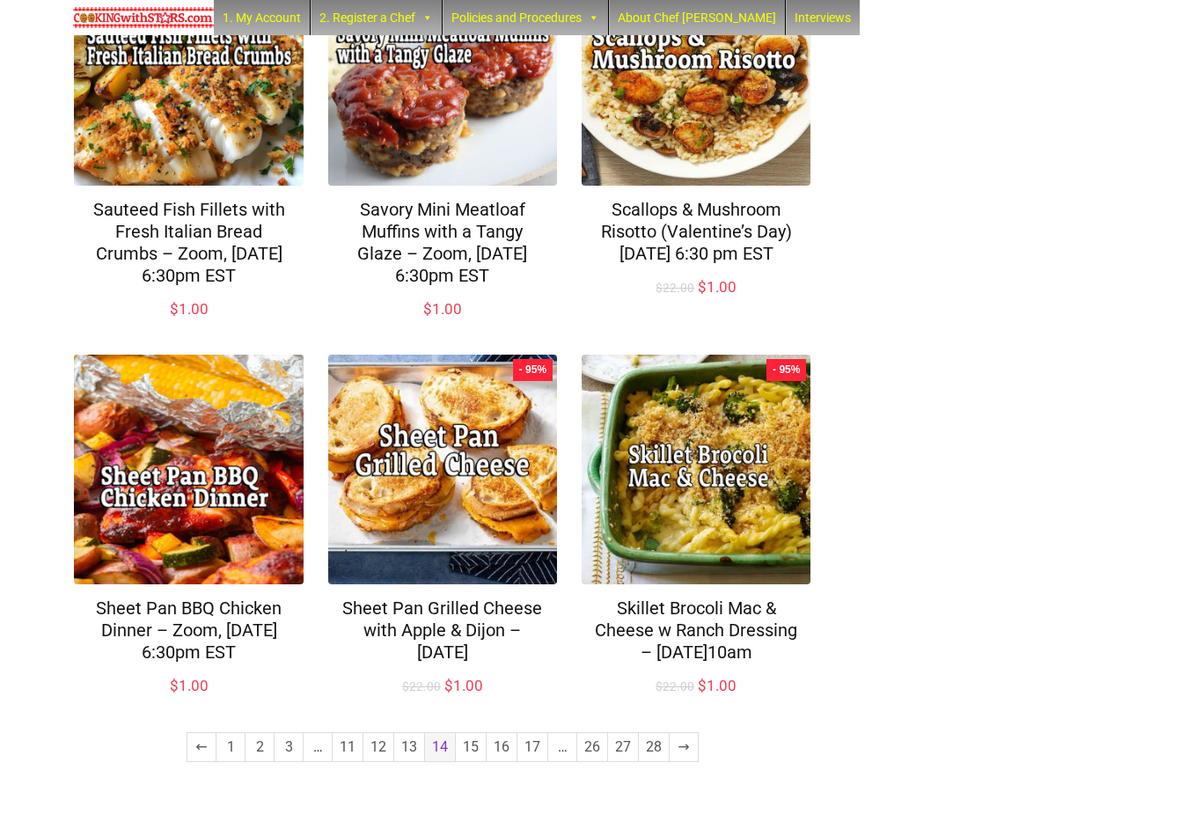
click at [470, 761] on link "15" at bounding box center [471, 747] width 30 height 28
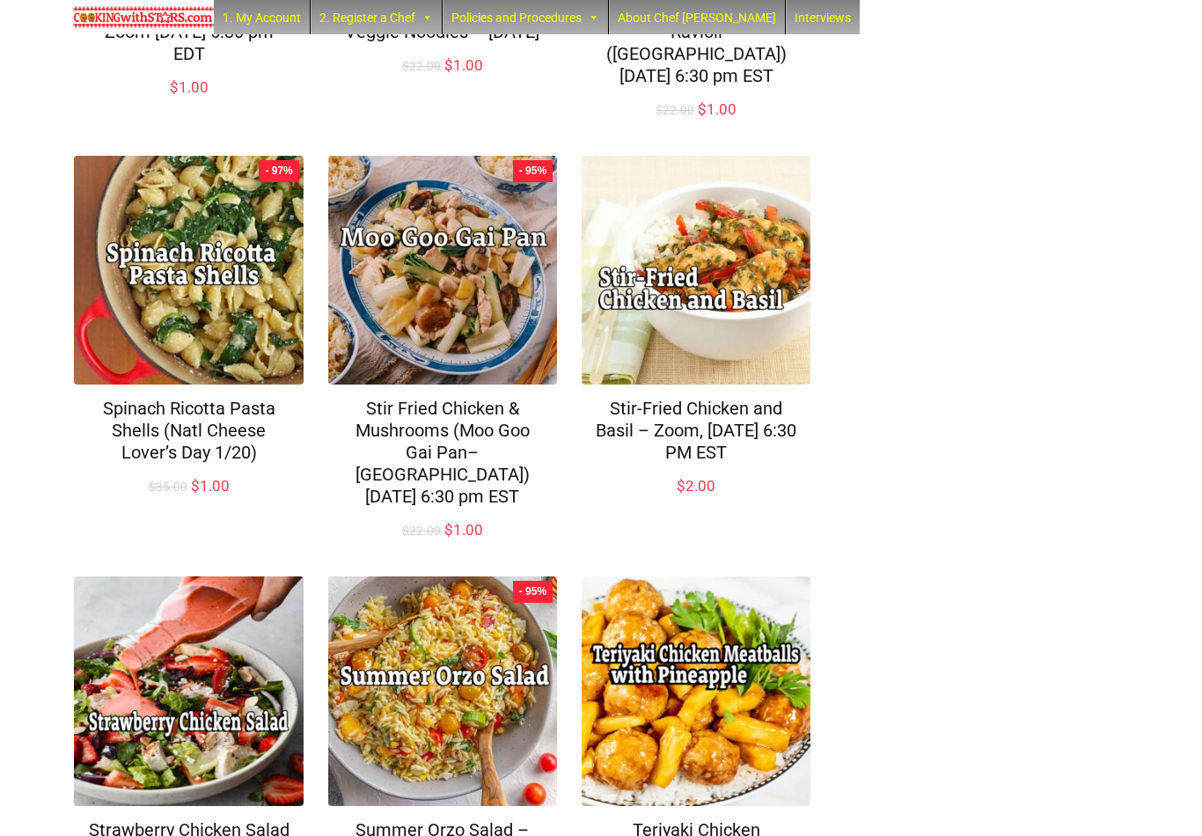
scroll to position [1116, 0]
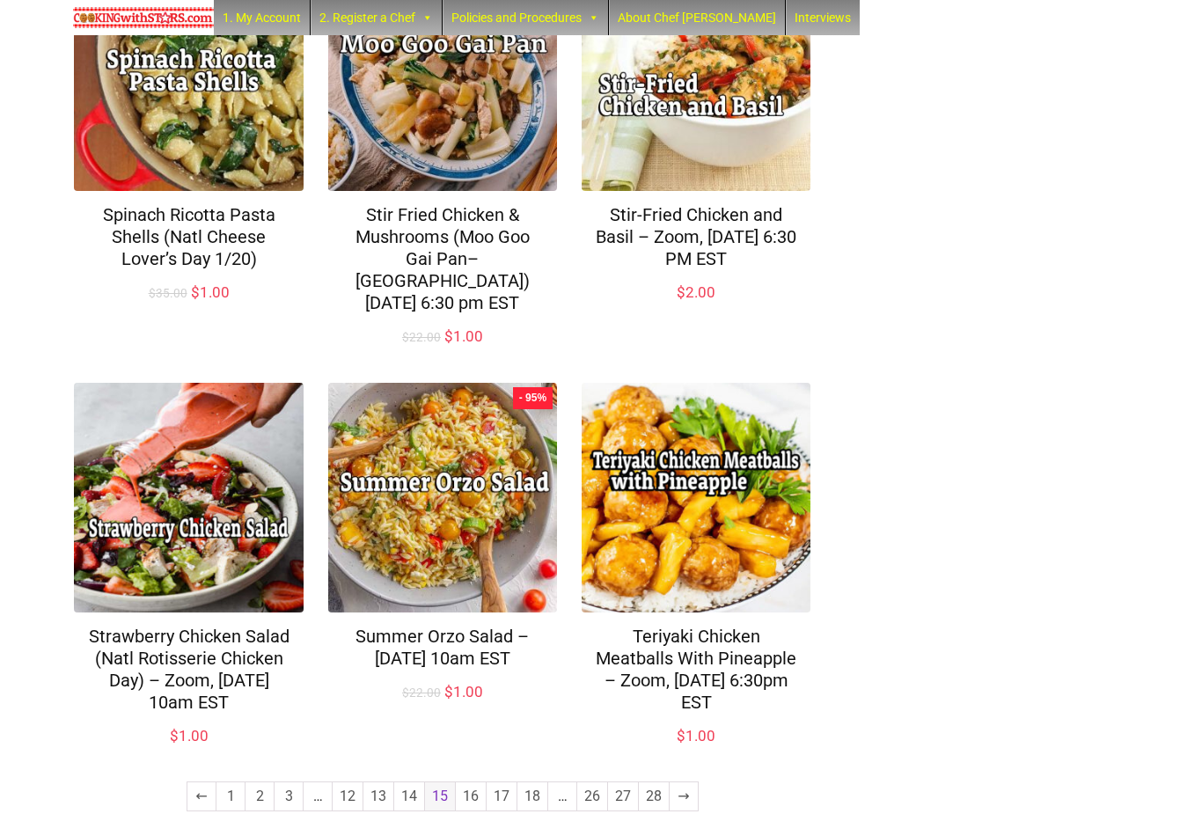
click at [471, 782] on link "16" at bounding box center [471, 796] width 30 height 28
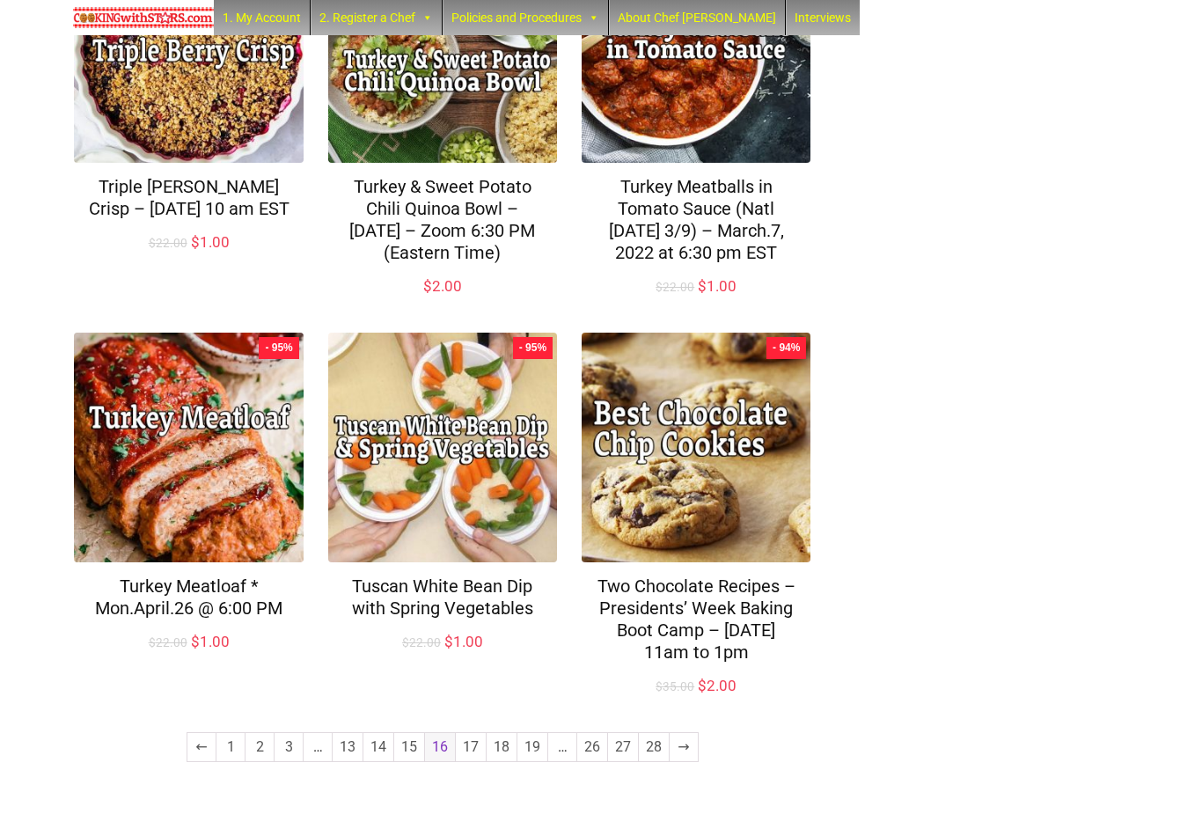
scroll to position [1205, 0]
click at [465, 761] on link "17" at bounding box center [471, 747] width 30 height 28
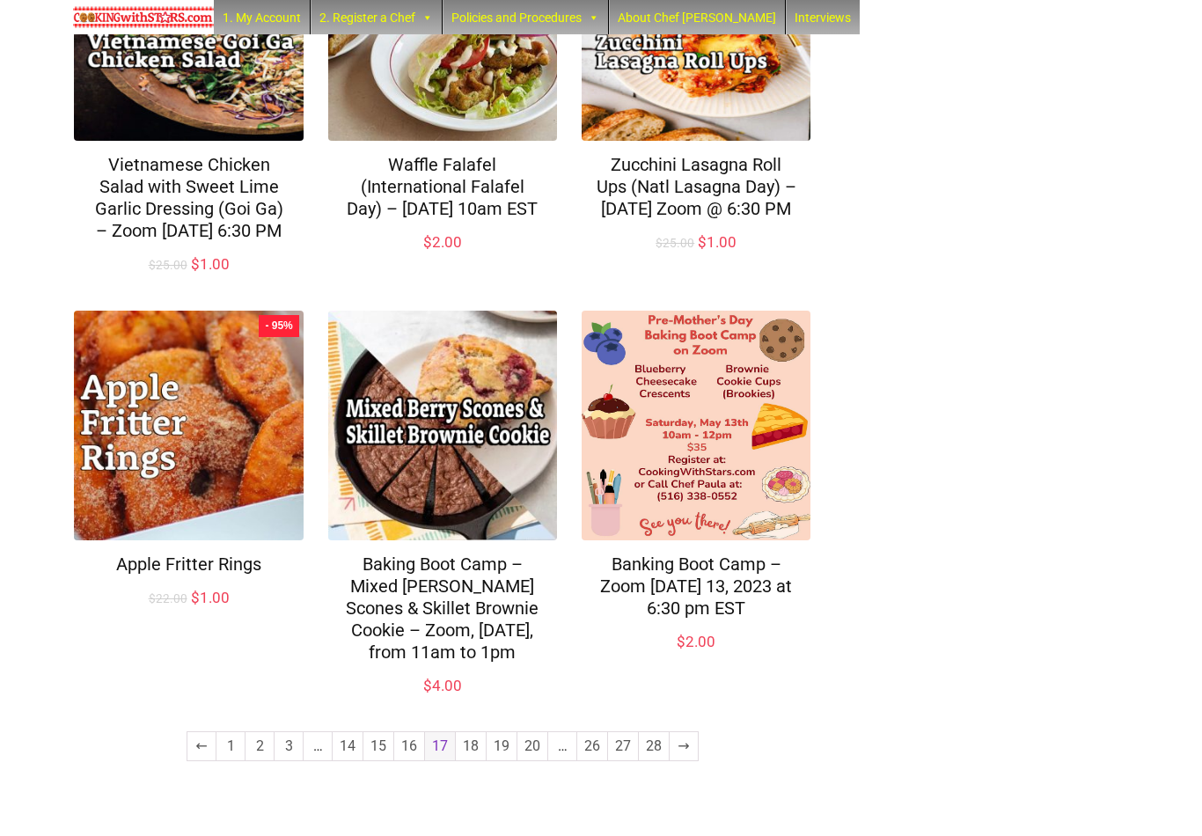
scroll to position [1181, 0]
click at [469, 761] on link "18" at bounding box center [471, 747] width 30 height 28
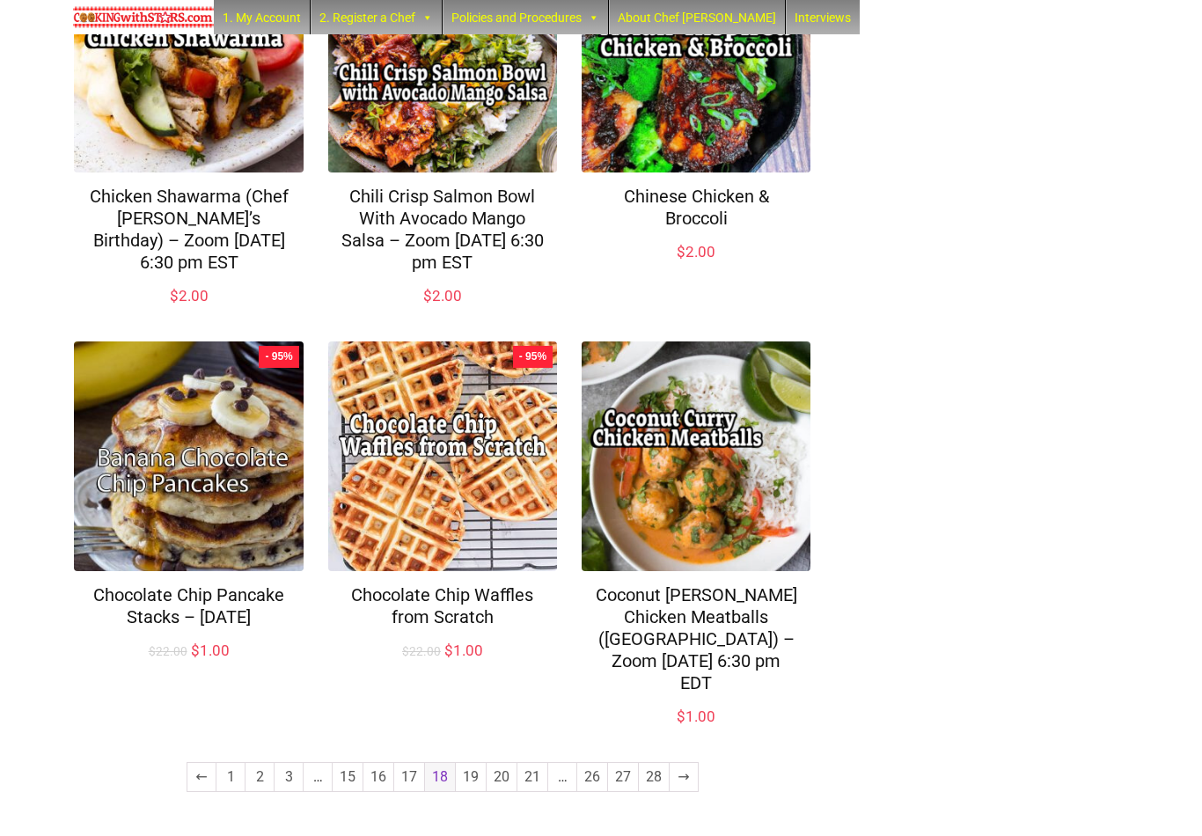
scroll to position [1112, 0]
click at [472, 791] on link "19" at bounding box center [471, 777] width 30 height 28
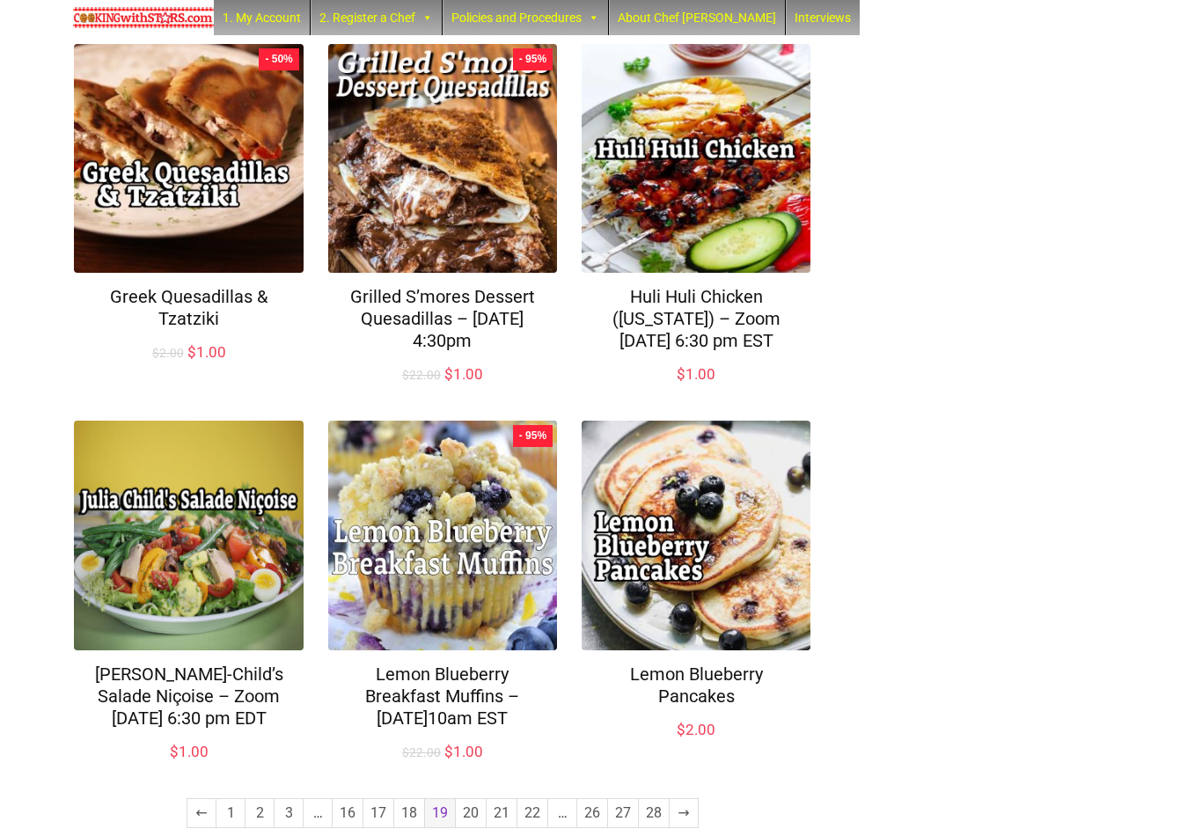
scroll to position [1137, 0]
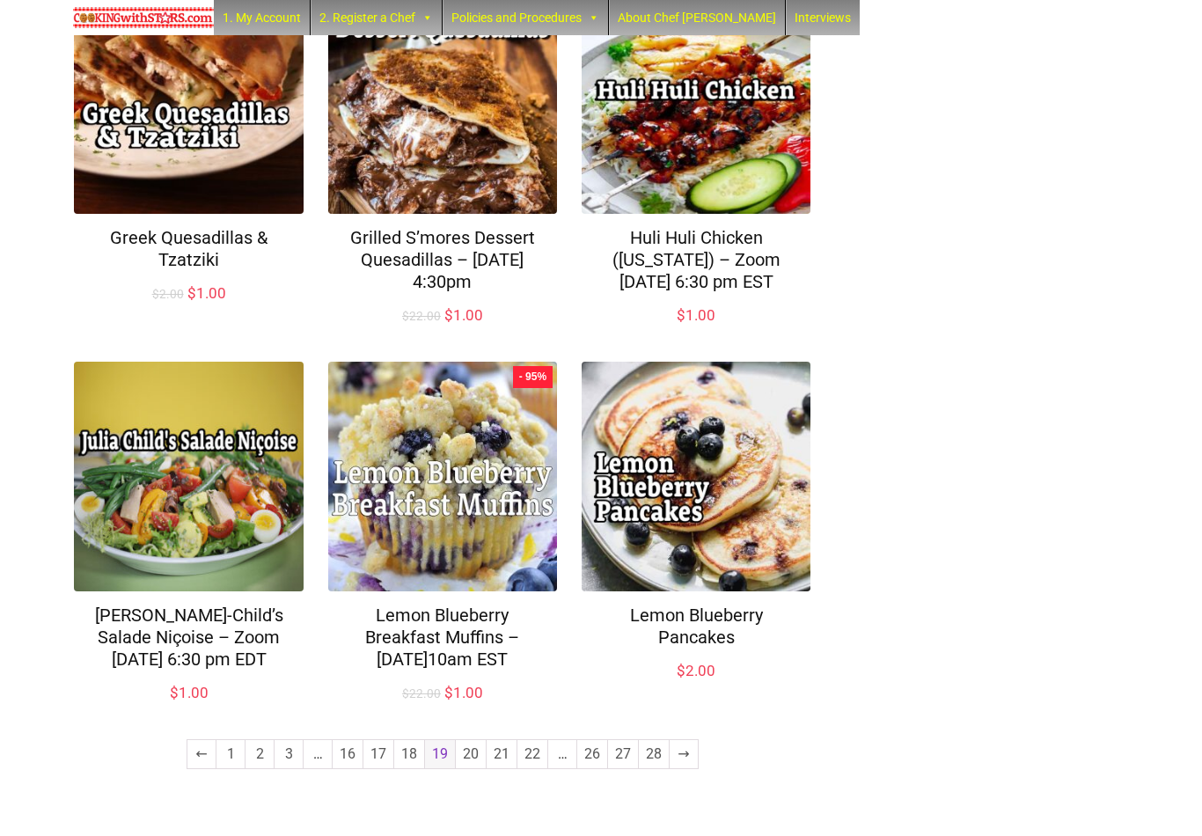
click at [472, 768] on link "20" at bounding box center [471, 754] width 30 height 28
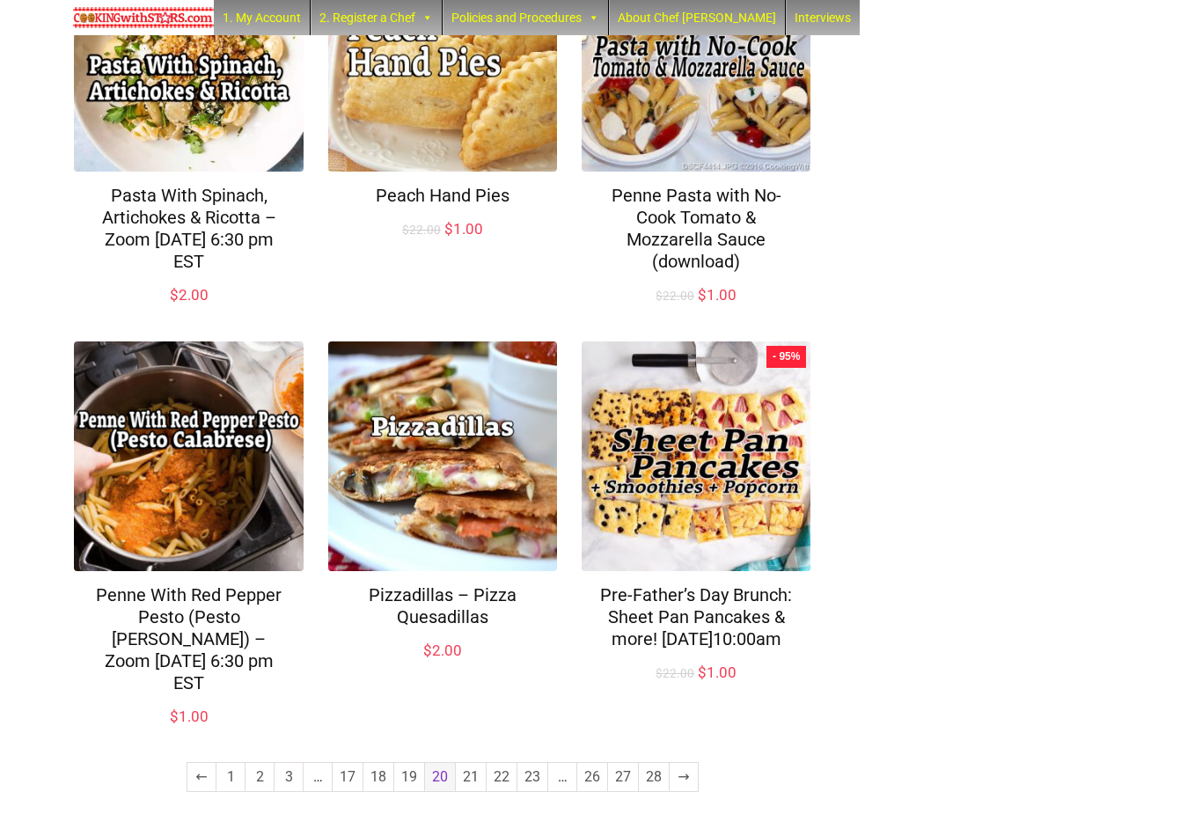
scroll to position [1137, 0]
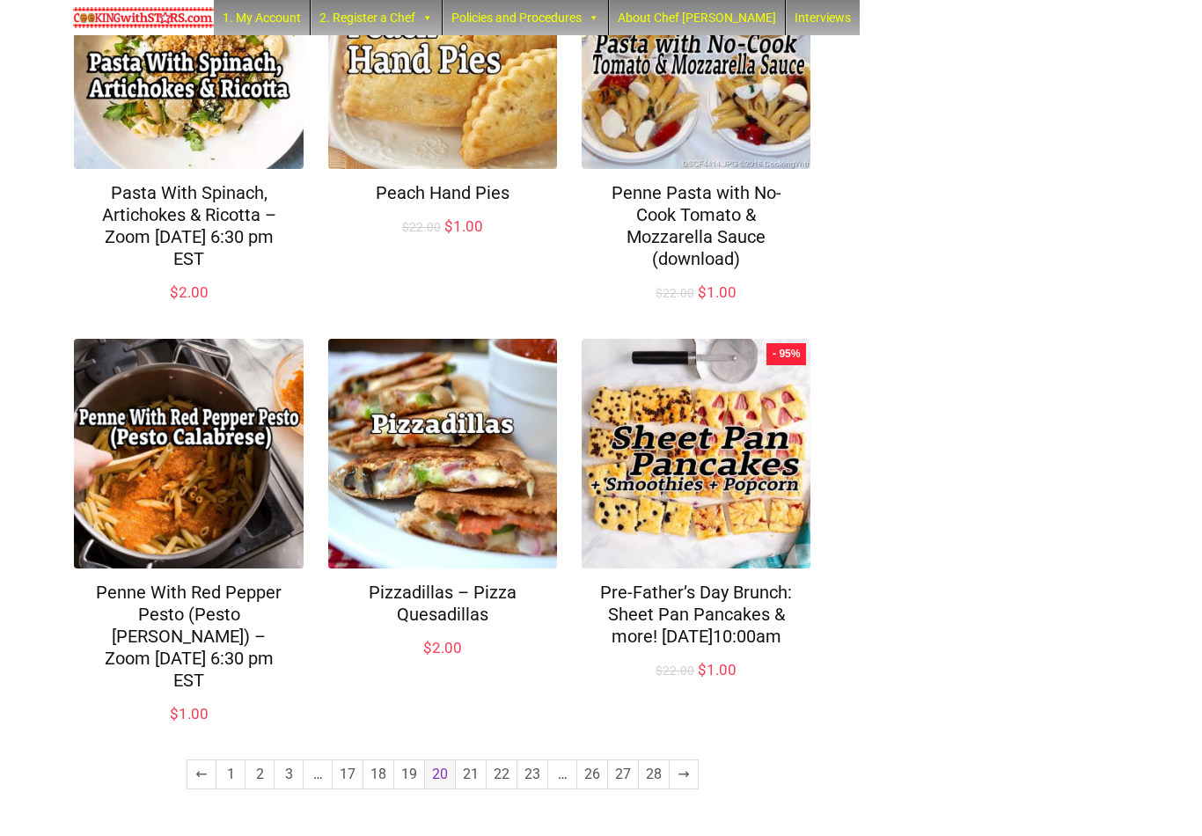
click at [471, 785] on link "21" at bounding box center [471, 774] width 30 height 28
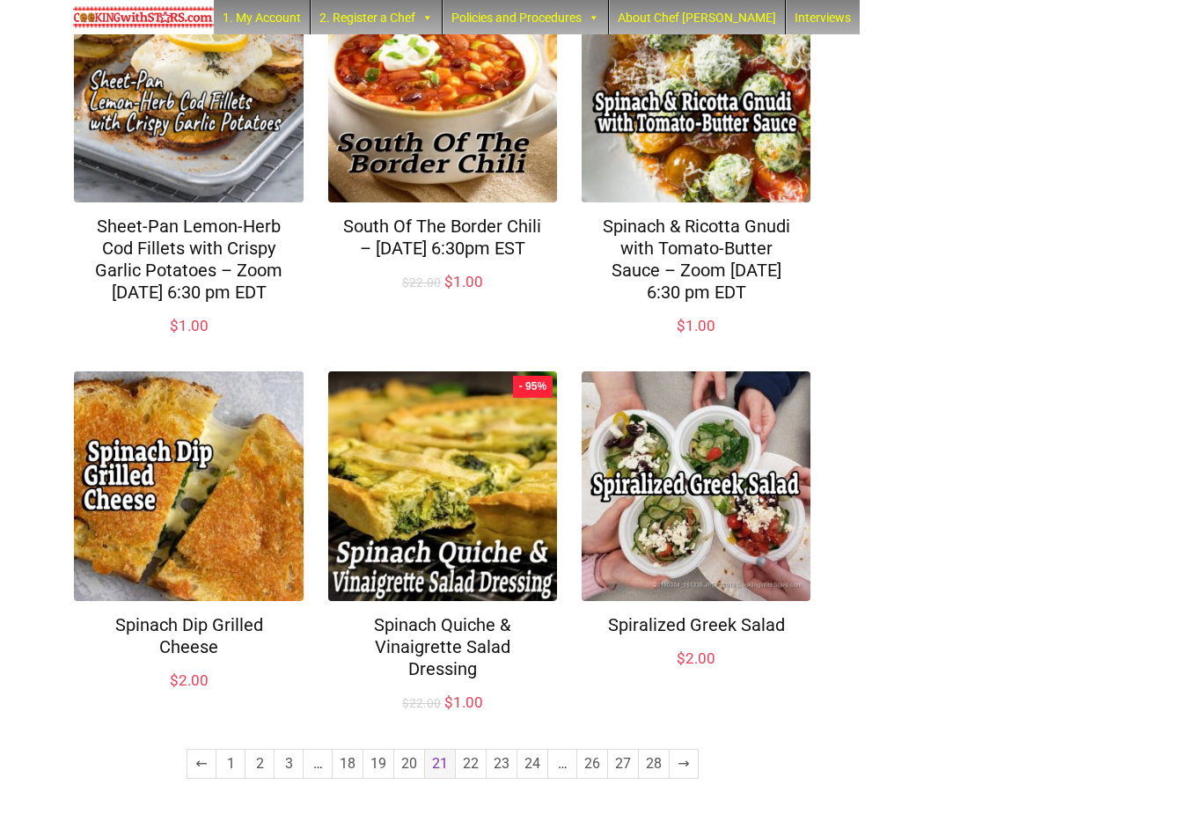
scroll to position [1093, 0]
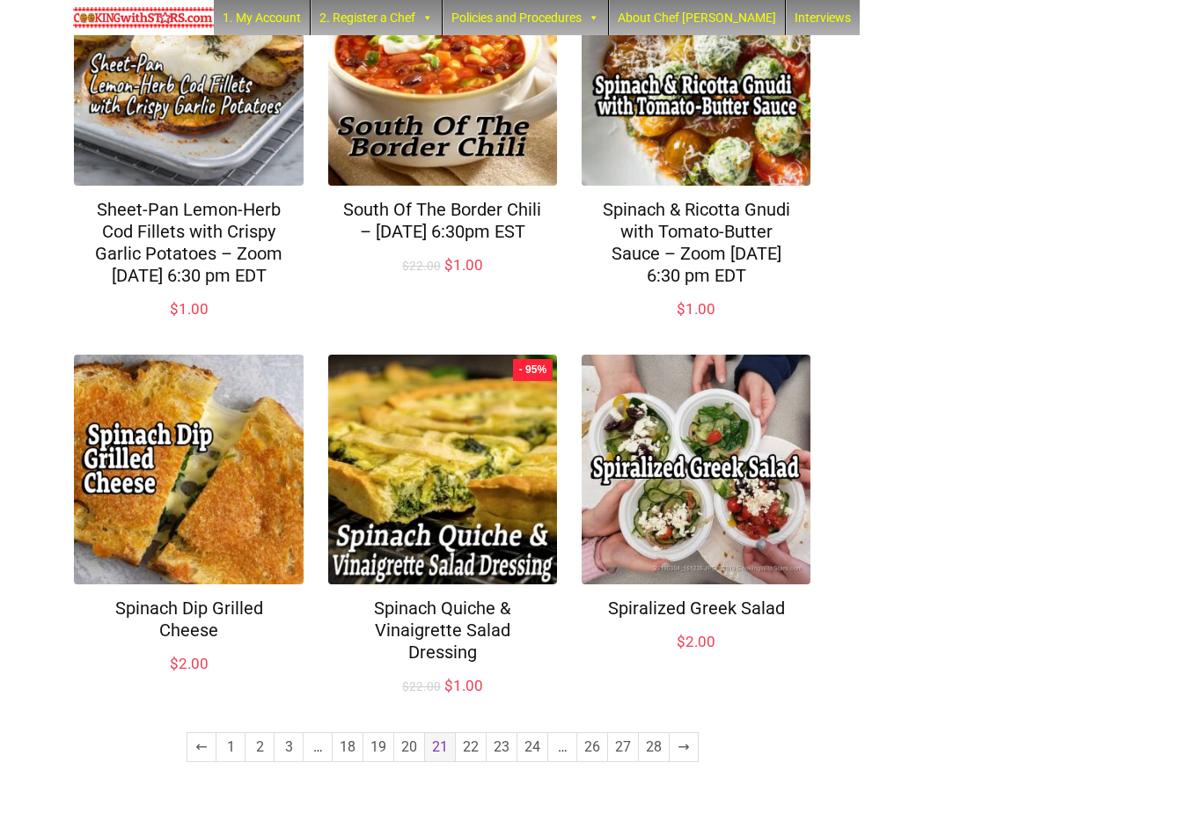
click at [464, 761] on link "22" at bounding box center [471, 747] width 30 height 28
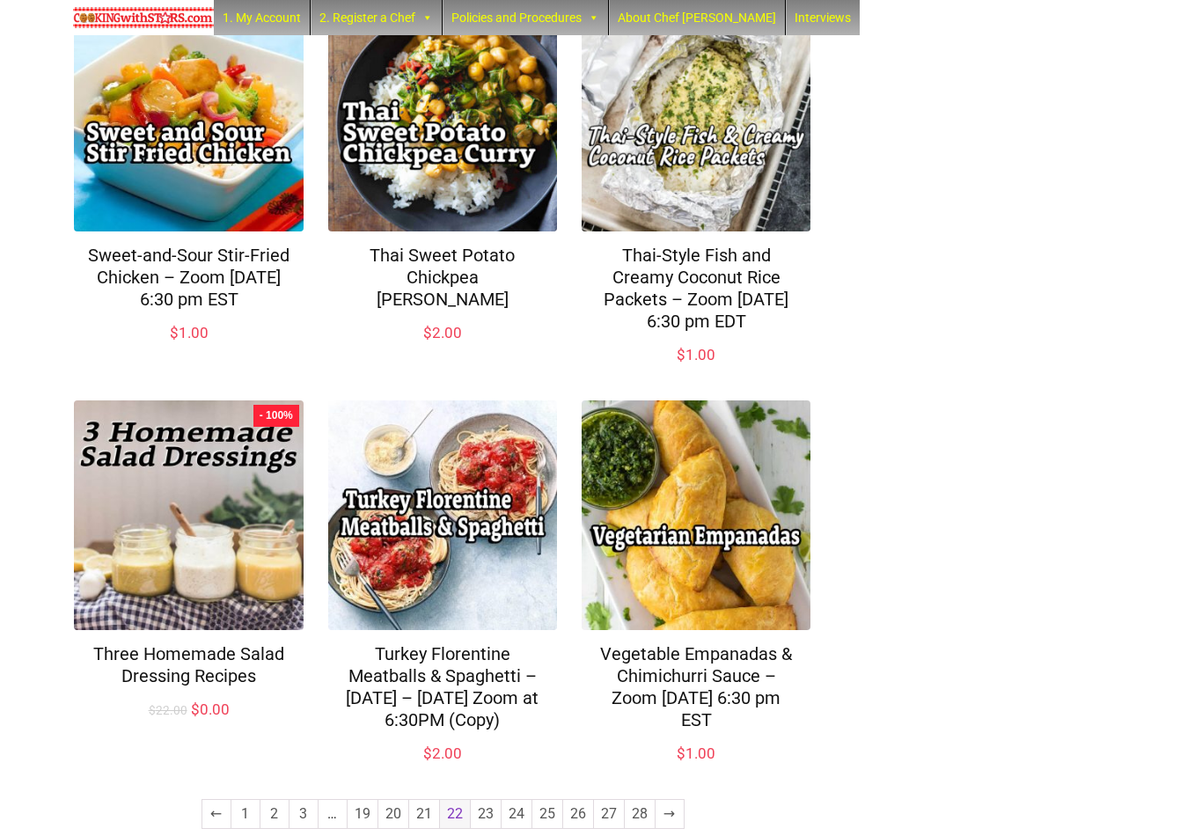
scroll to position [1115, 0]
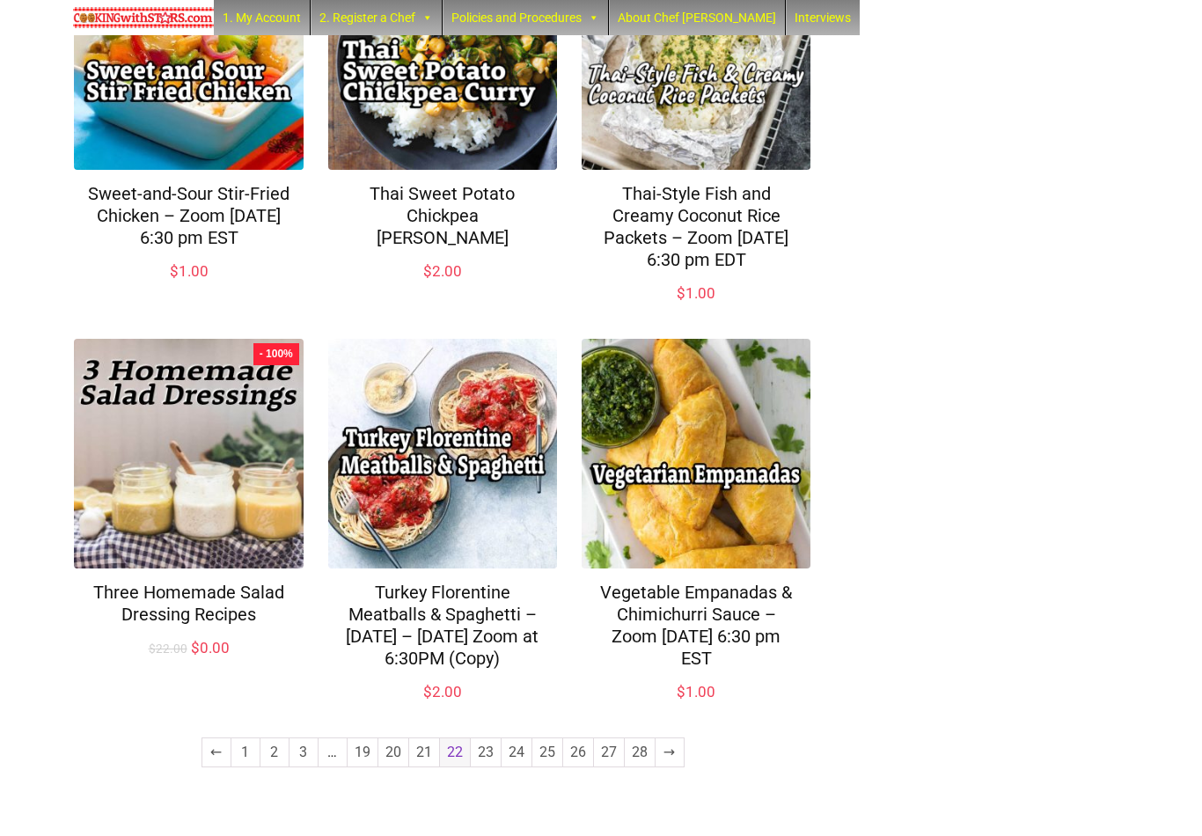
click at [484, 766] on link "23" at bounding box center [486, 752] width 30 height 28
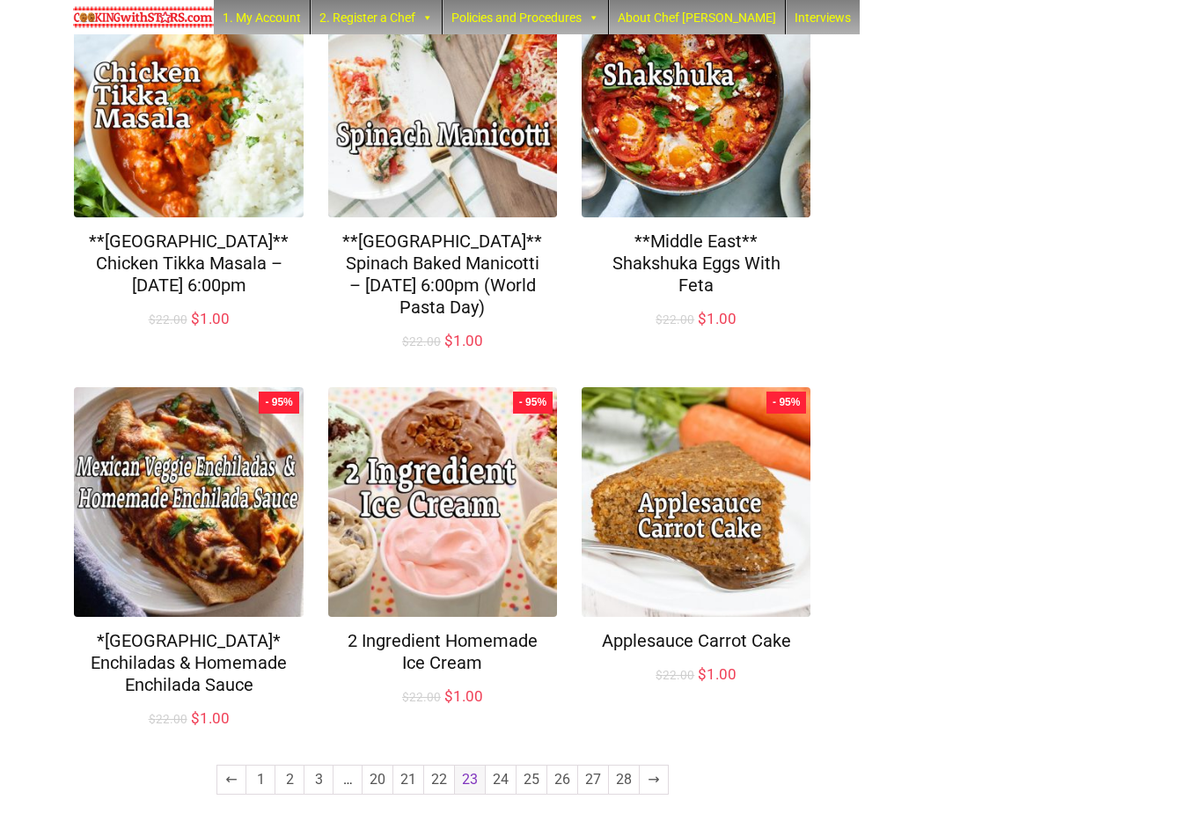
scroll to position [1072, 0]
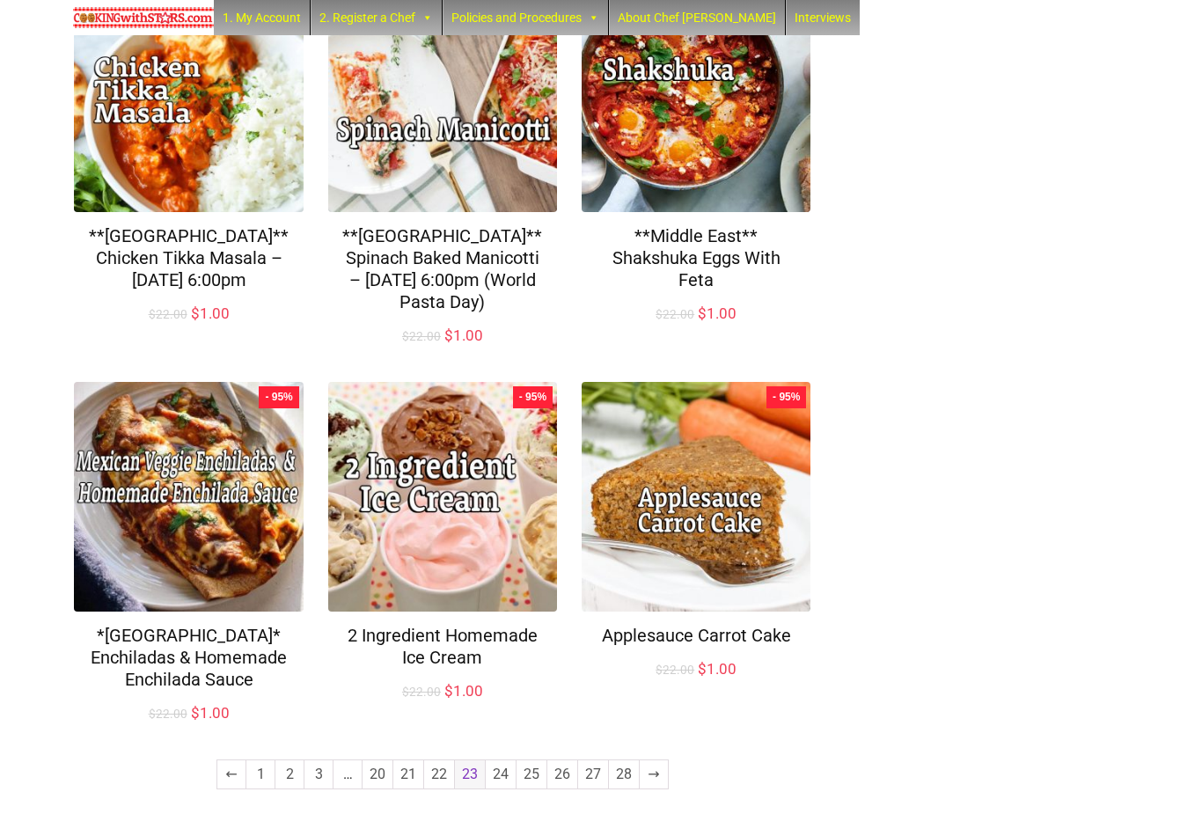
click at [497, 783] on link "24" at bounding box center [501, 774] width 30 height 28
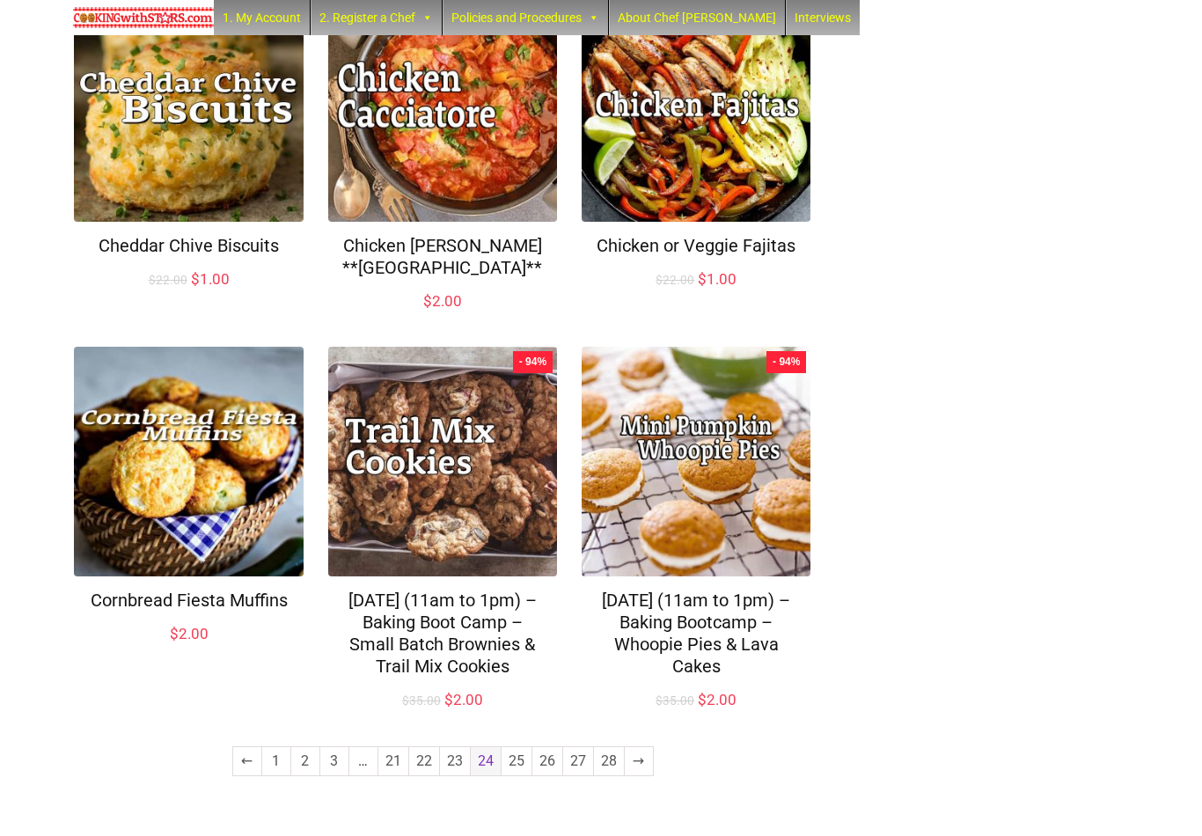
scroll to position [1028, 0]
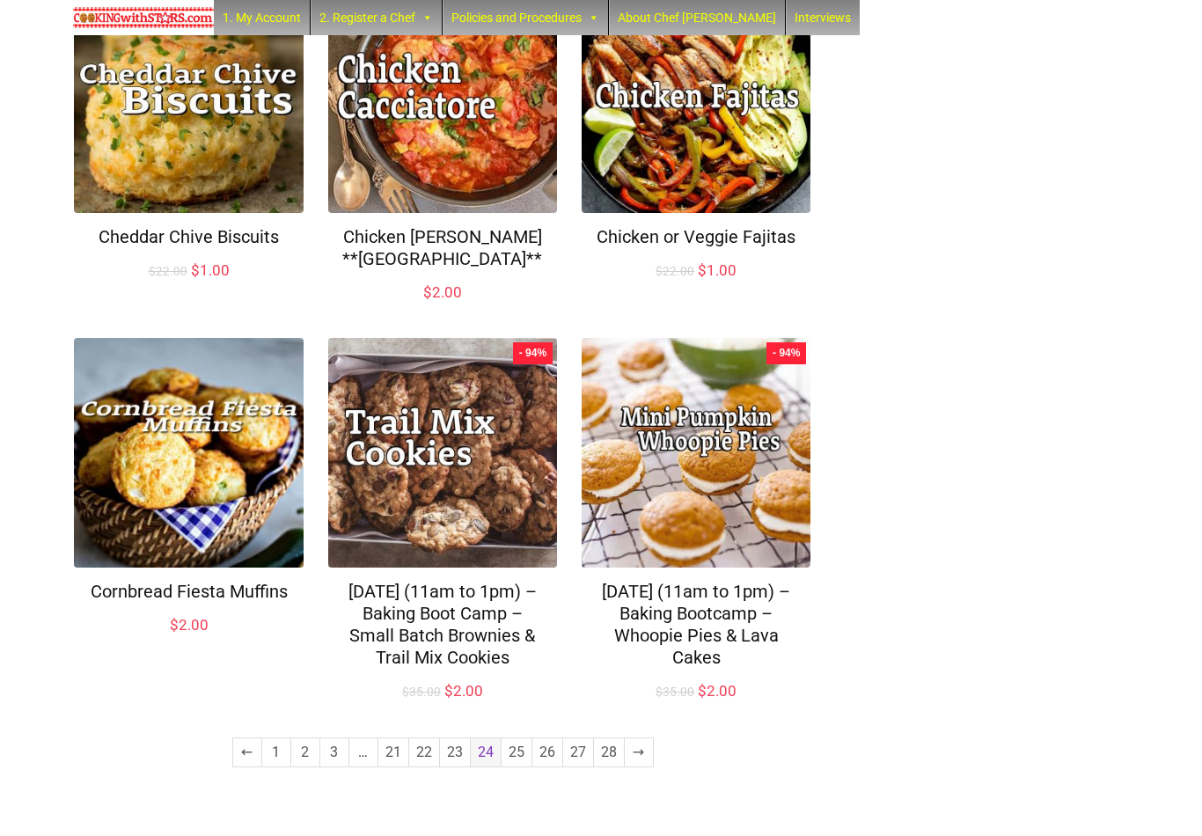
click at [516, 766] on link "25" at bounding box center [516, 752] width 30 height 28
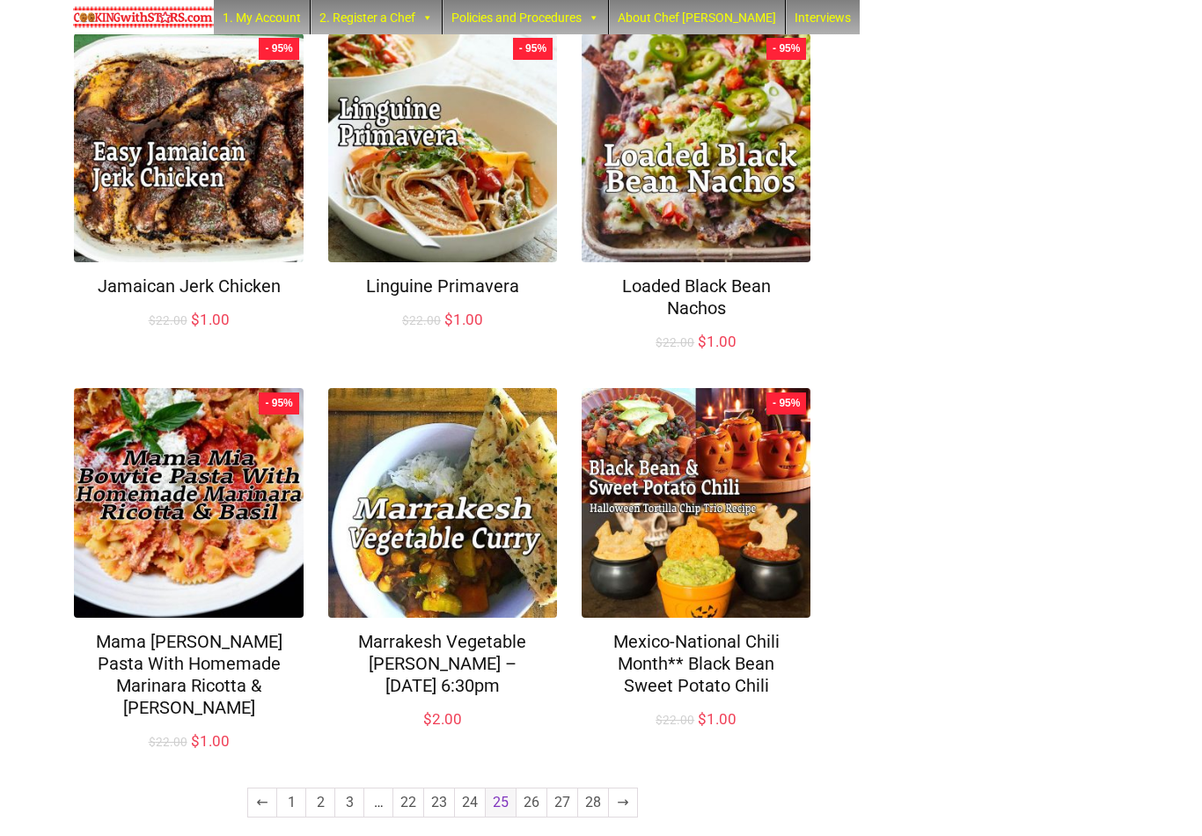
scroll to position [1007, 0]
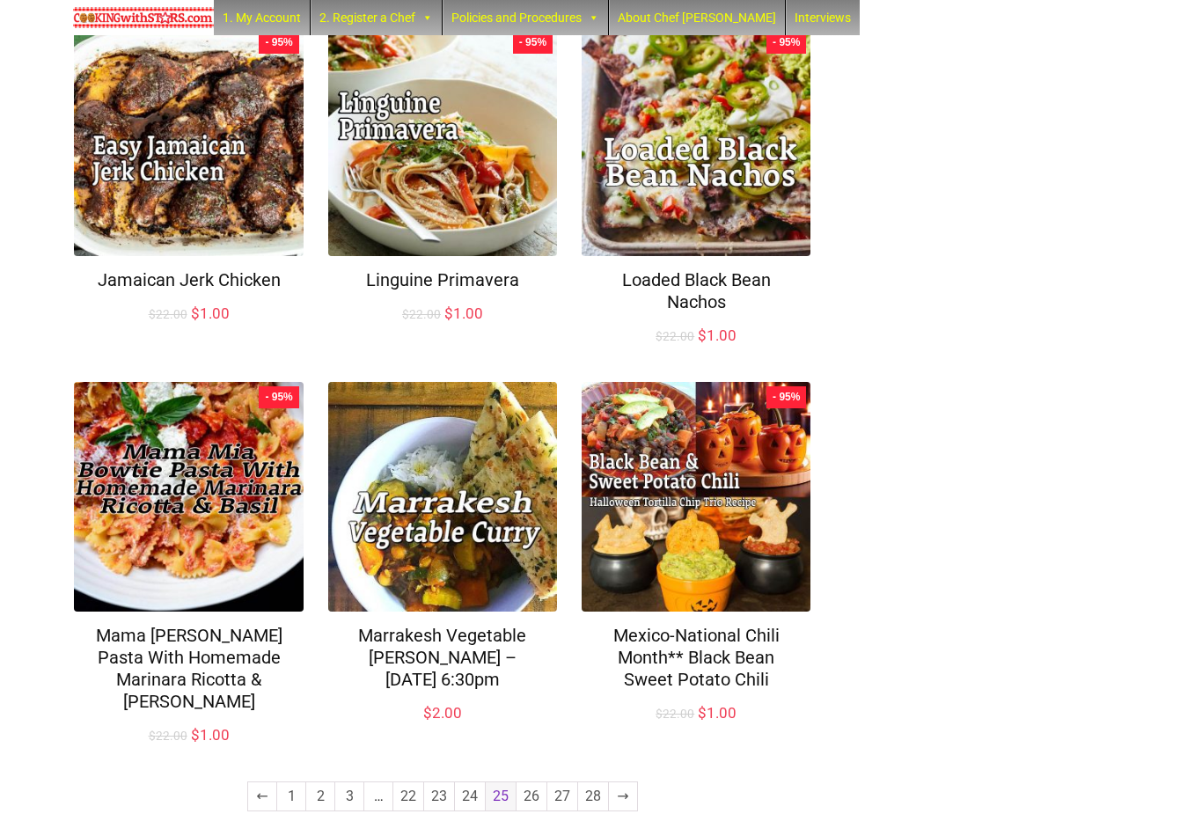
click at [529, 787] on link "26" at bounding box center [531, 796] width 30 height 28
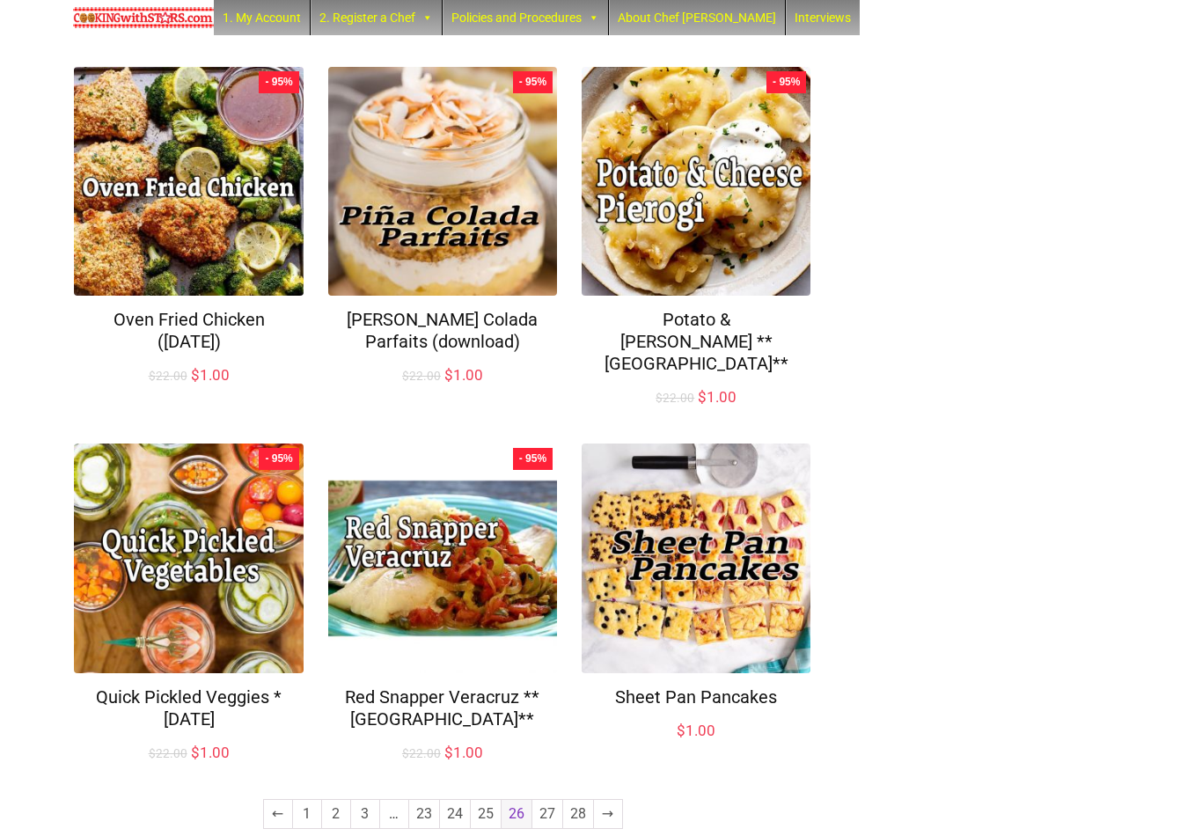
scroll to position [985, 0]
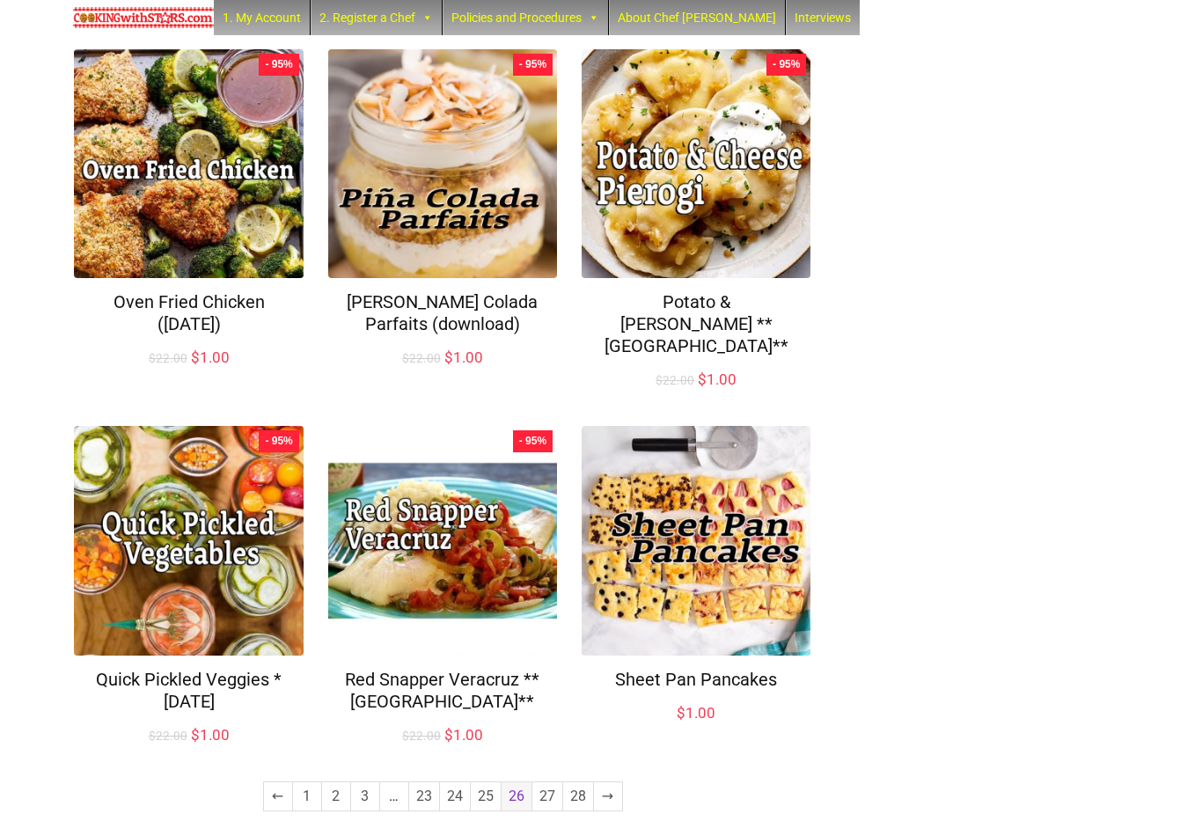
click at [536, 786] on link "27" at bounding box center [547, 796] width 30 height 28
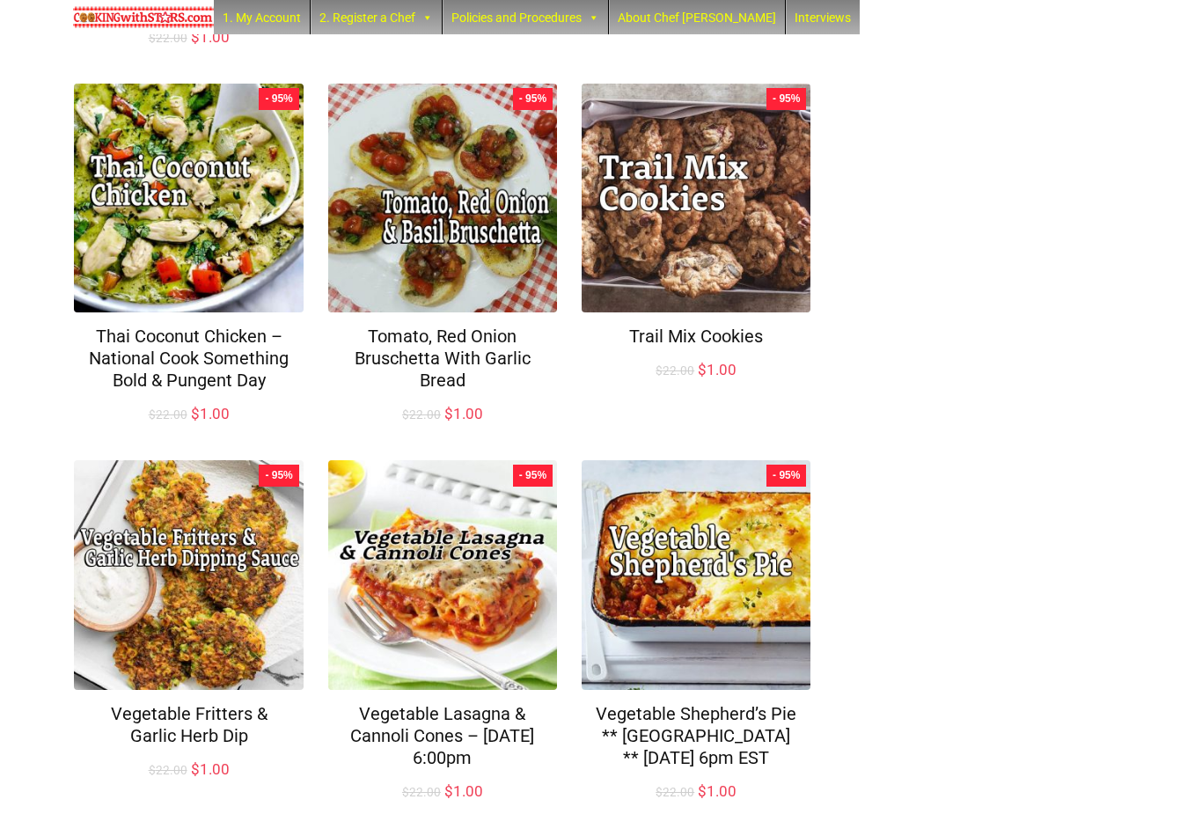
scroll to position [1029, 0]
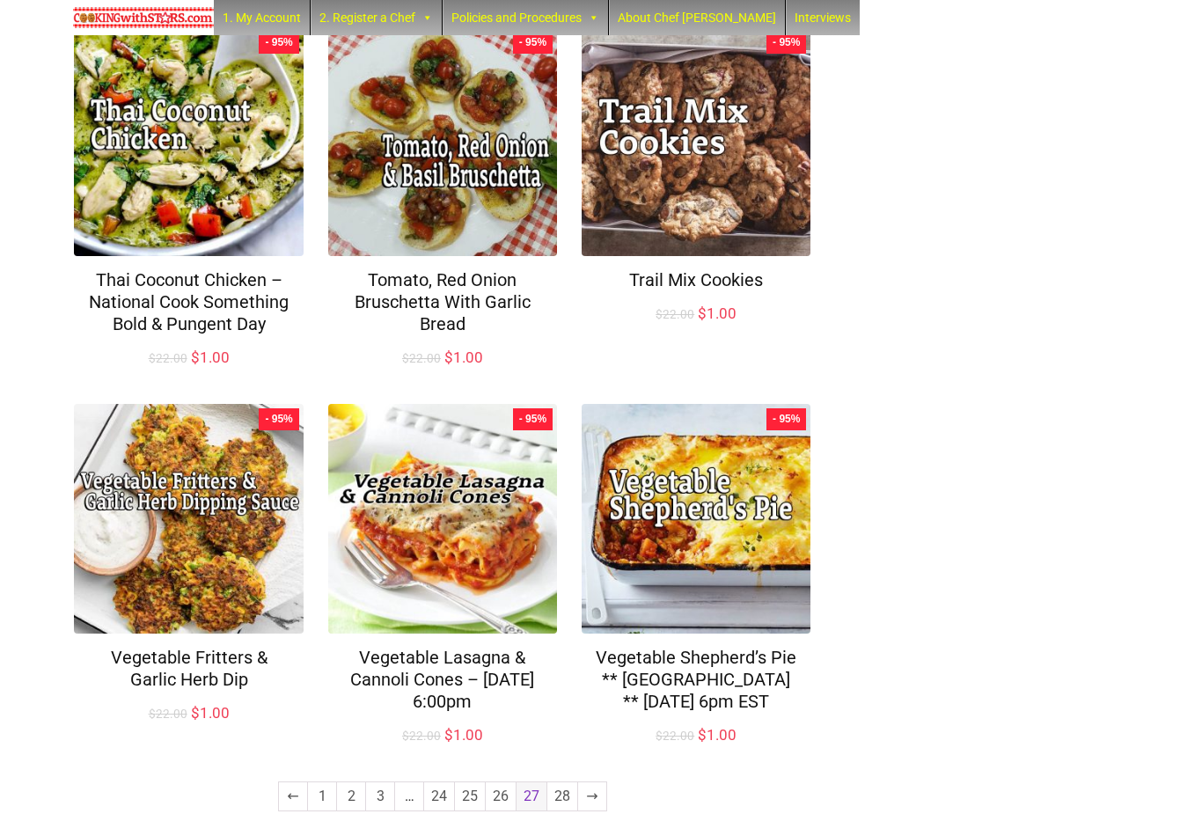
click at [464, 786] on link "25" at bounding box center [470, 796] width 30 height 28
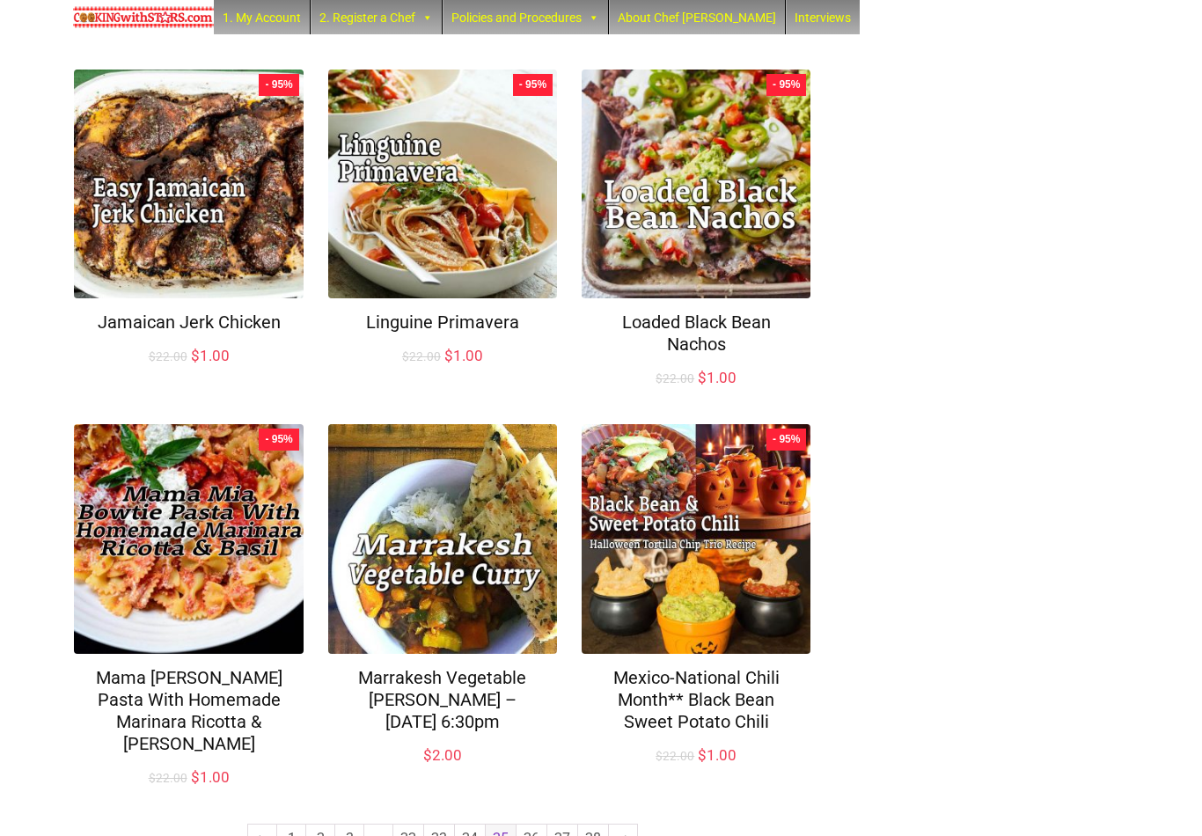
scroll to position [1007, 0]
